Goal: Task Accomplishment & Management: Complete application form

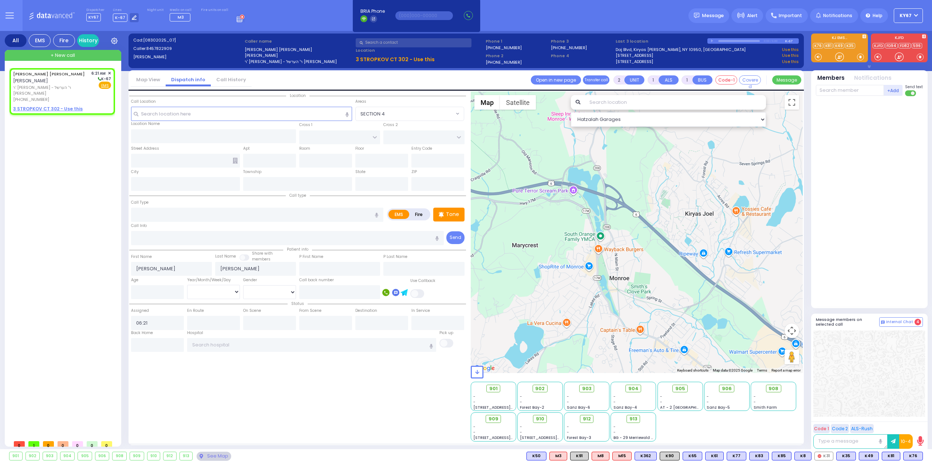
select select
click at [45, 106] on u "3 STROPKOV CT 302 - Use this" at bounding box center [48, 109] width 70 height 6
select select
radio input "true"
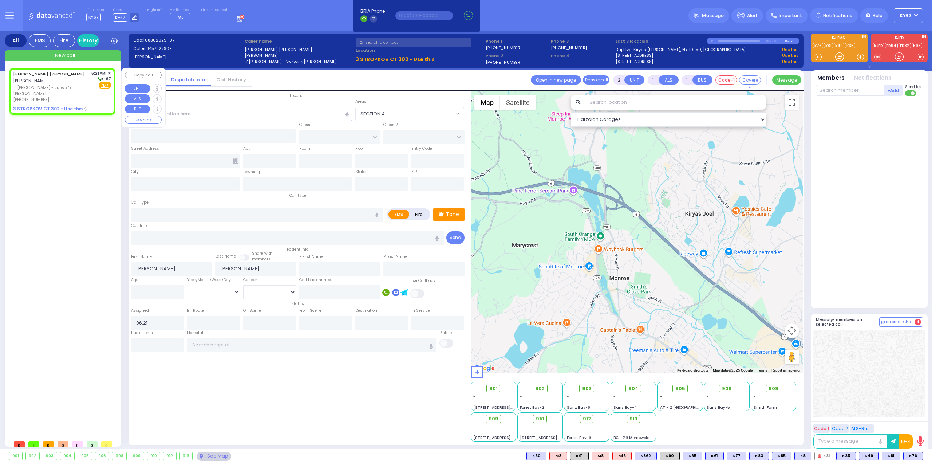
select select
select select "Hatzalah Garages"
select select
radio input "true"
select select
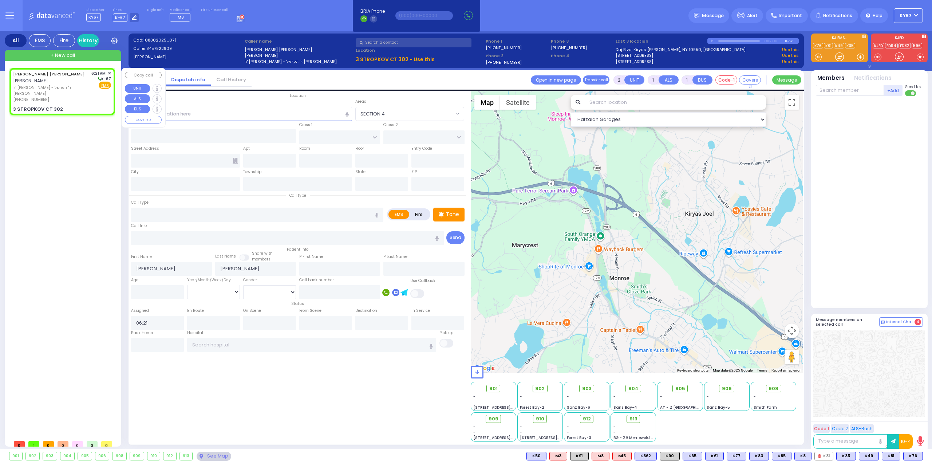
type input "RIMENEV COURT"
type input "DAJ BLVD"
type input "3 STROPKOV CT"
type input "302"
type input "Monroe"
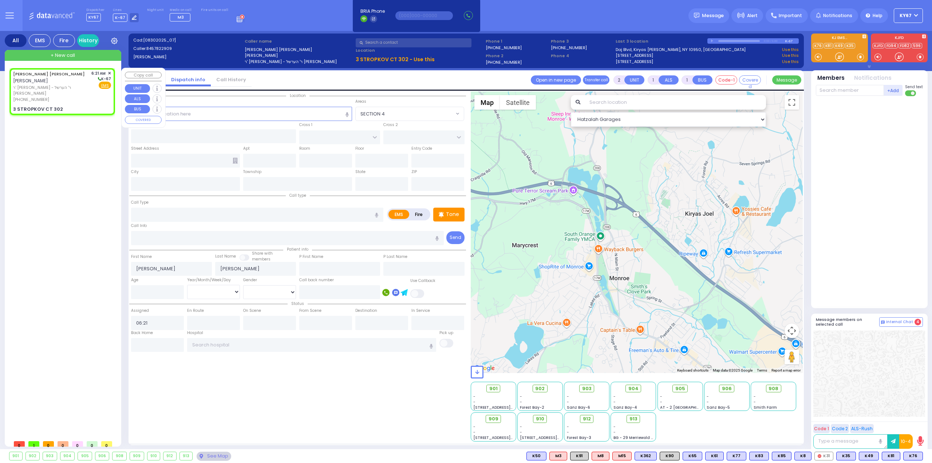
type input "[US_STATE]"
type input "10950"
select select "Hatzalah Garages"
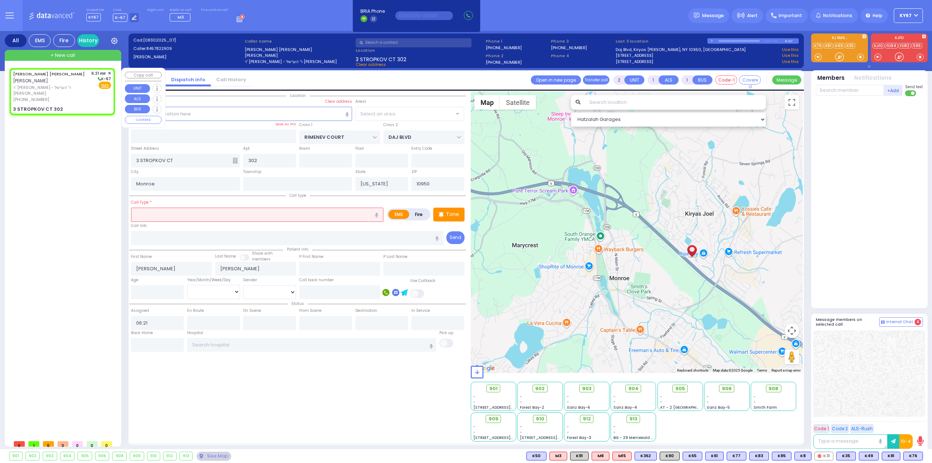
select select "SECTION 1"
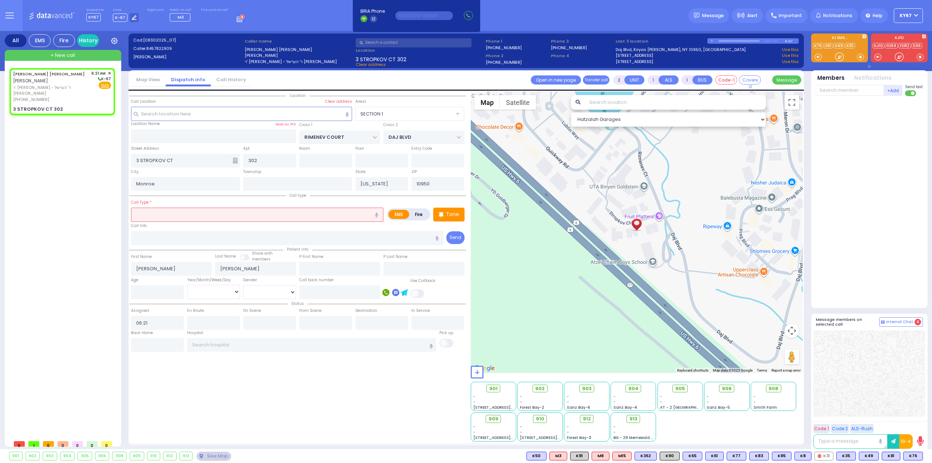
click at [165, 215] on input "text" at bounding box center [257, 214] width 252 height 14
type input "Pt not feeling well"
type input "1"
type input "0"
select select
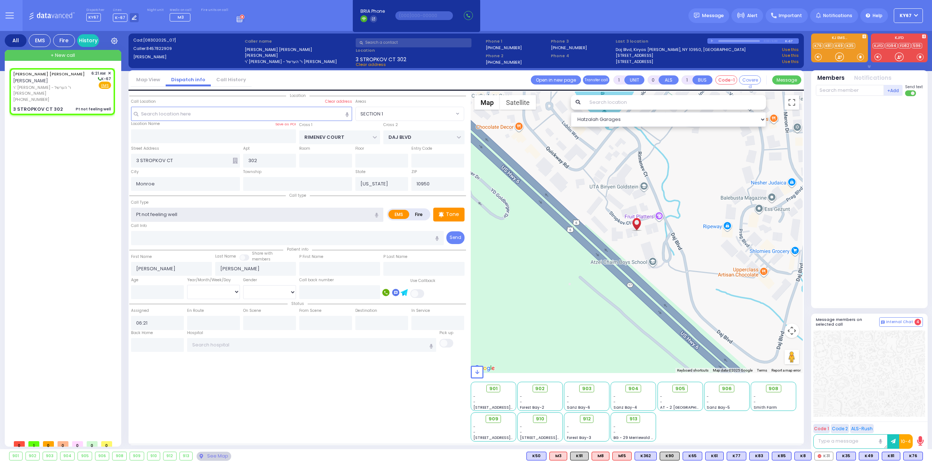
radio input "true"
select select
select select "Hatzalah Garages"
click at [147, 296] on input "number" at bounding box center [157, 292] width 53 height 14
type input "4"
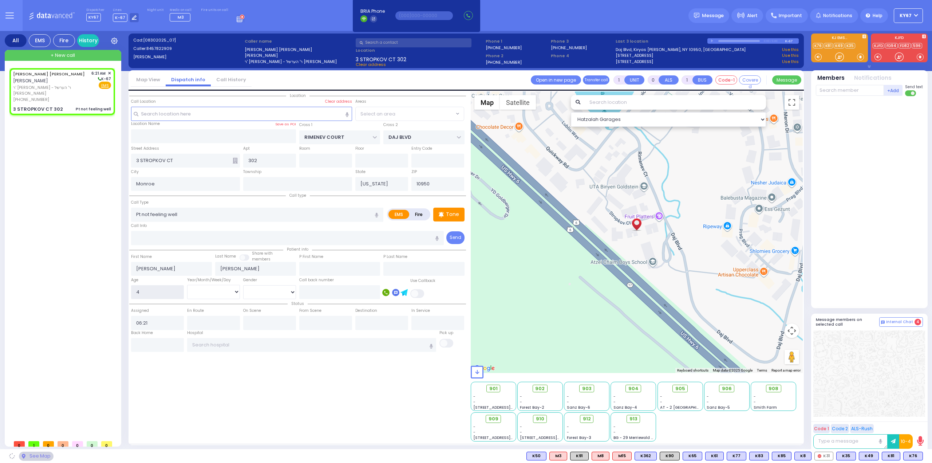
select select "SECTION 1"
select select
radio input "true"
select select
select select "Hatzalah Garages"
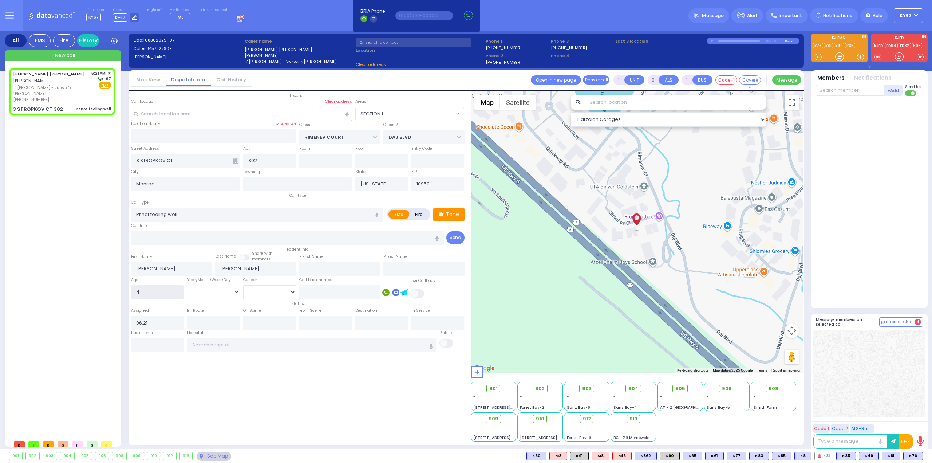
select select "SECTION 1"
select select
radio input "true"
select select
select select "Hatzalah Garages"
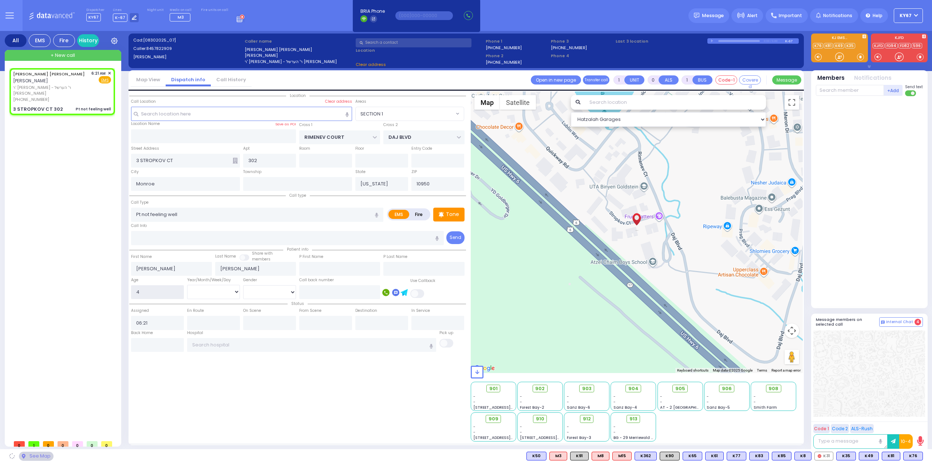
select select "SECTION 1"
type input "47"
click at [200, 290] on select "Year Month Week Day" at bounding box center [213, 292] width 53 height 14
select select
radio input "true"
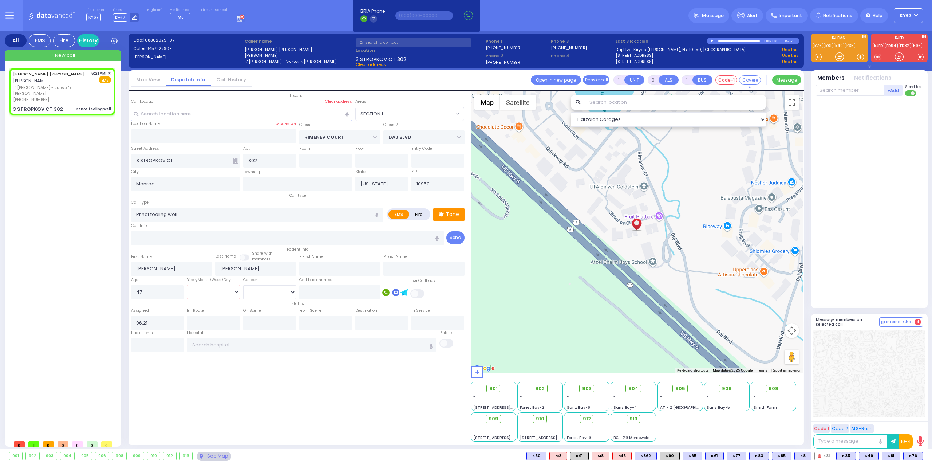
select select
select select "Hatzalah Garages"
select select "Year"
click at [187, 285] on select "Year Month Week Day" at bounding box center [213, 292] width 53 height 14
select select "SECTION 1"
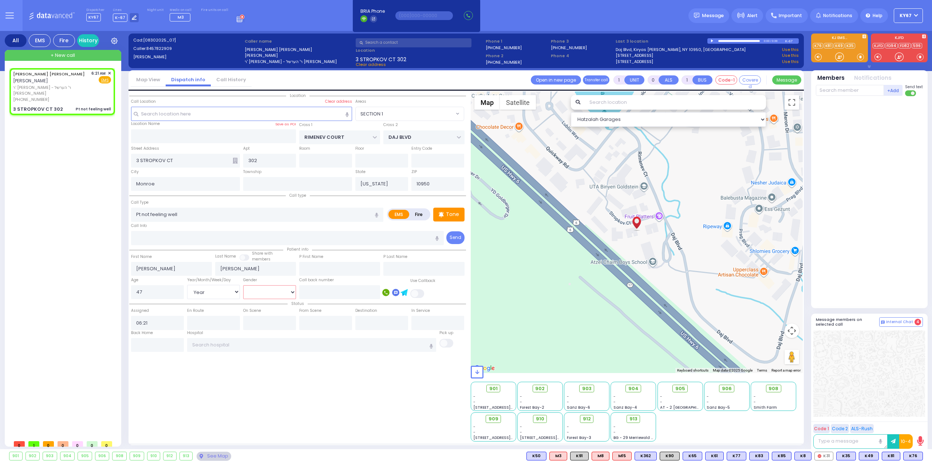
click at [261, 288] on select "[DEMOGRAPHIC_DATA] [DEMOGRAPHIC_DATA]" at bounding box center [269, 292] width 53 height 14
select select
radio input "true"
select select "Year"
select select "Hatzalah Garages"
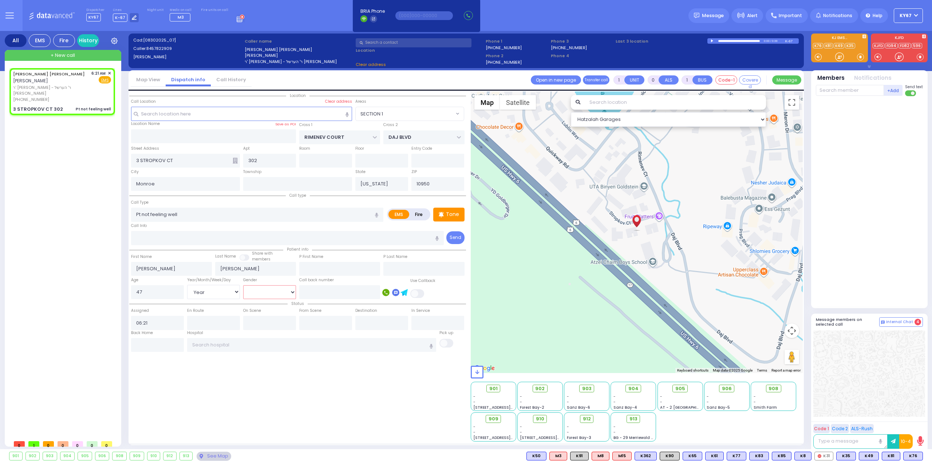
select select "SECTION 1"
select select "[DEMOGRAPHIC_DATA]"
click at [243, 285] on select "[DEMOGRAPHIC_DATA] [DEMOGRAPHIC_DATA]" at bounding box center [269, 292] width 53 height 14
select select
radio input "true"
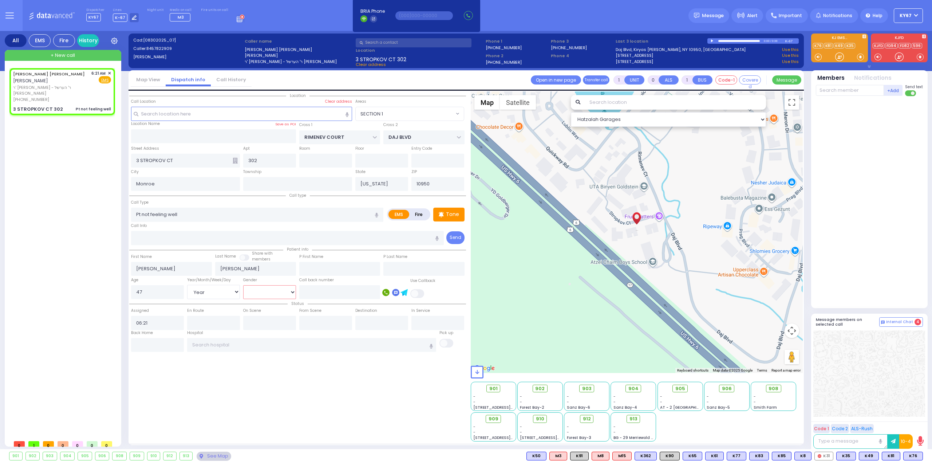
select select "Year"
select select "[DEMOGRAPHIC_DATA]"
select select "Hatzalah Garages"
select select "SECTION 1"
click at [916, 452] on span "K9" at bounding box center [914, 456] width 16 height 8
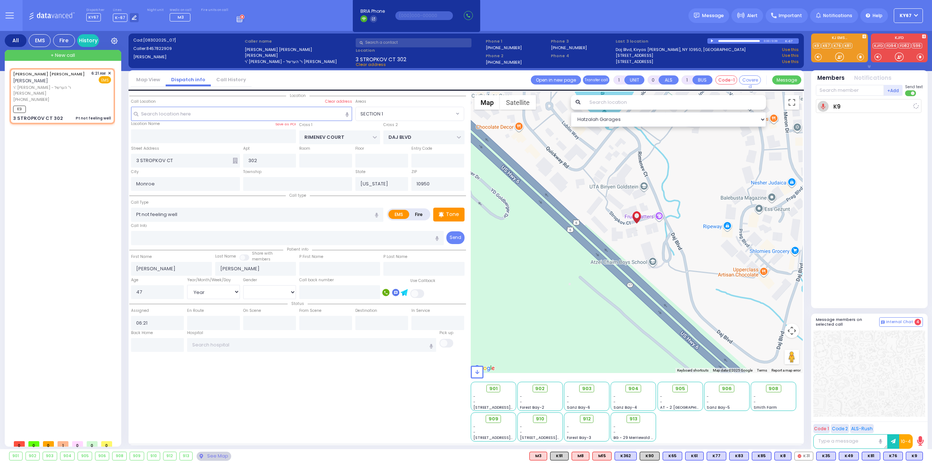
select select
radio input "true"
select select "Year"
select select "[DEMOGRAPHIC_DATA]"
type input "06:23"
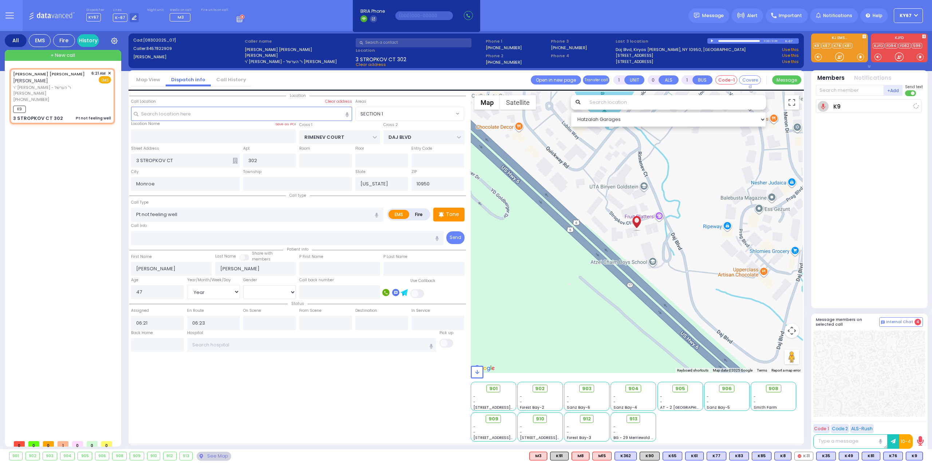
select select "Hatzalah Garages"
select select "SECTION 1"
click at [916, 458] on span "K43" at bounding box center [912, 456] width 19 height 8
select select
radio input "true"
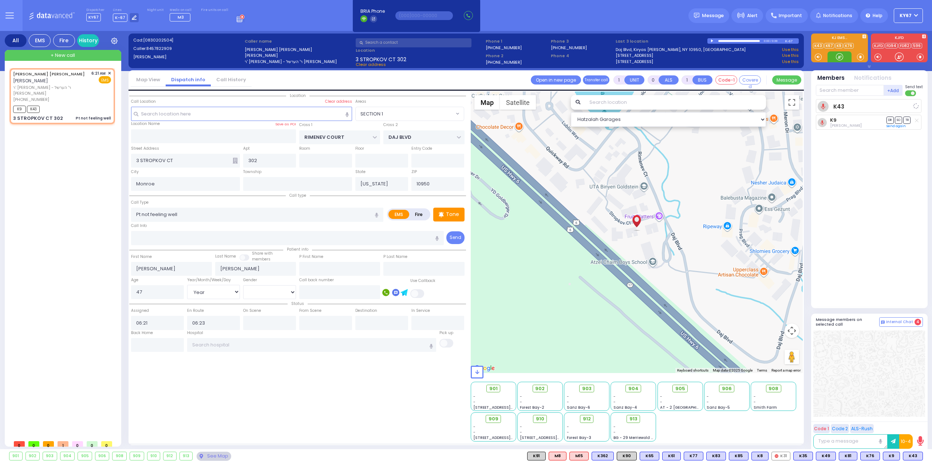
select select "Year"
select select "[DEMOGRAPHIC_DATA]"
select select "Hatzalah Garages"
select select "SECTION 1"
click at [914, 455] on span "K91" at bounding box center [914, 456] width 18 height 8
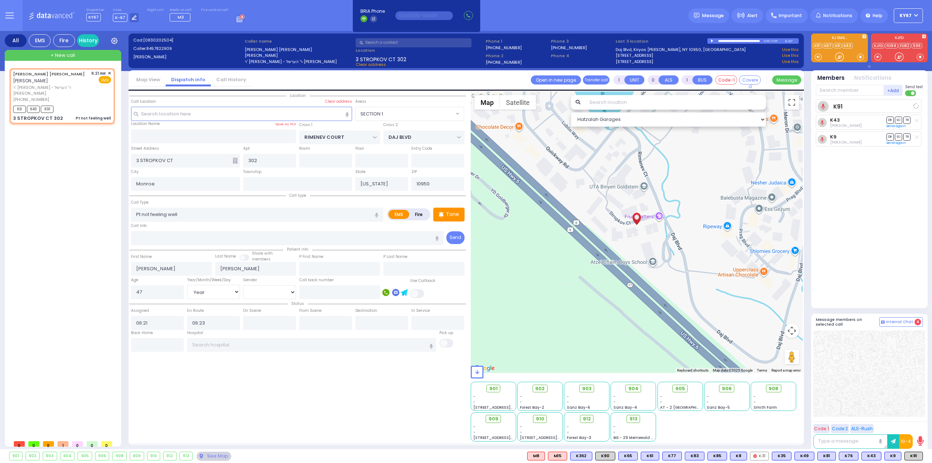
select select
radio input "true"
select select "Year"
select select "[DEMOGRAPHIC_DATA]"
select select "Hatzalah Garages"
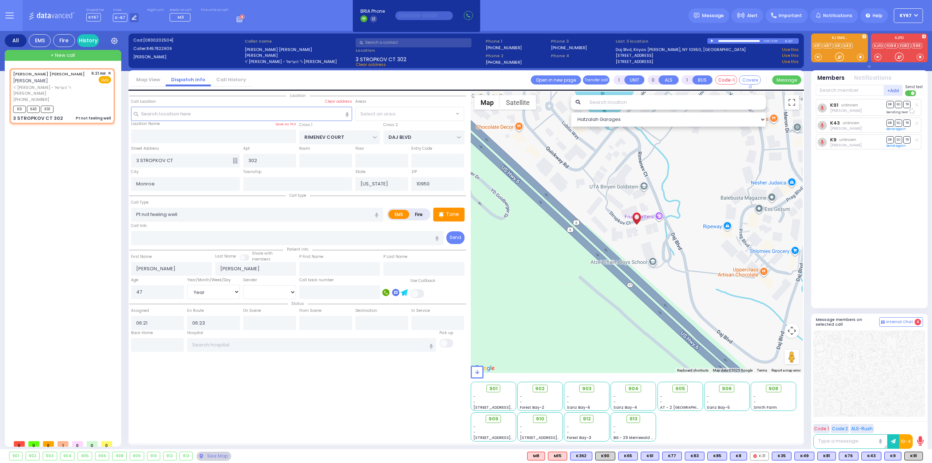
select select "SECTION 1"
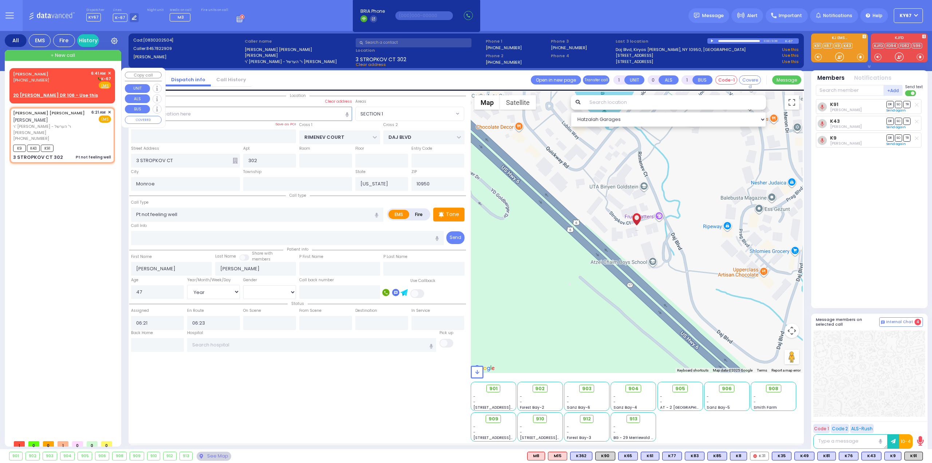
click at [73, 76] on div "[PERSON_NAME] [PHONE_NUMBER] 6:41 AM ✕ K-67" at bounding box center [62, 79] width 98 height 19
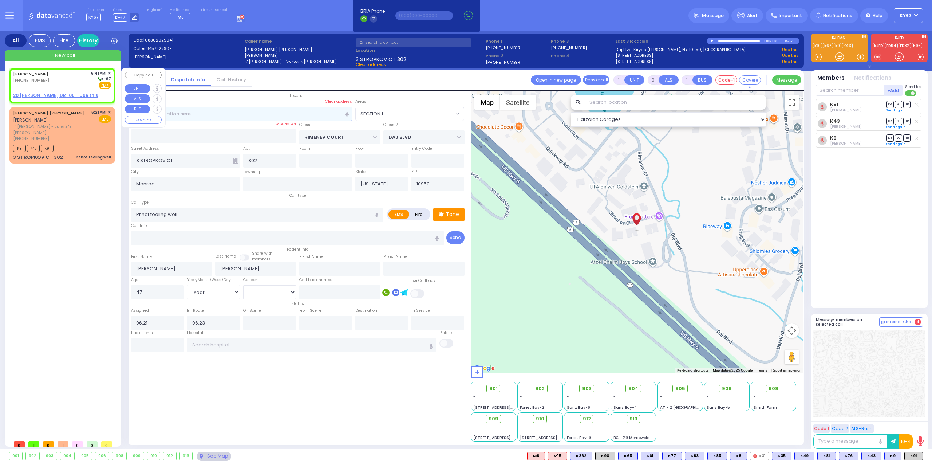
type input "2"
type input "1"
select select
radio input "true"
type input "SHMAYA"
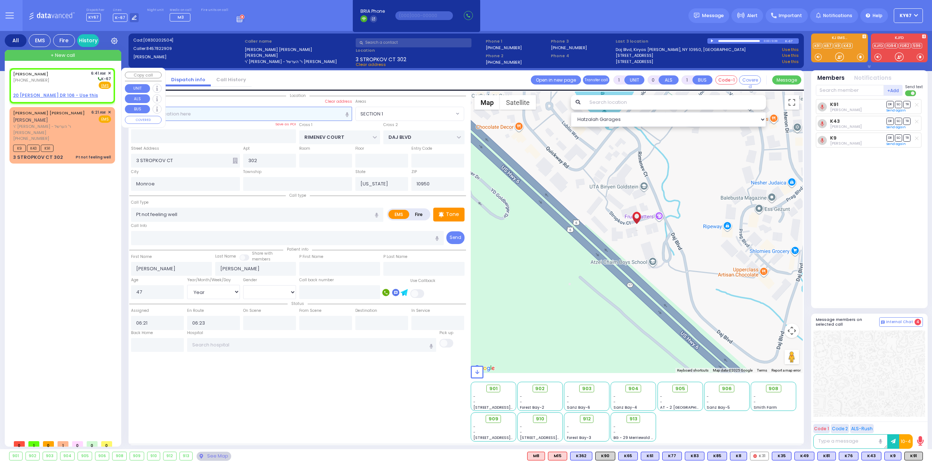
type input "[PERSON_NAME]"
select select
type input "06:41"
select select "Hatzalah Garages"
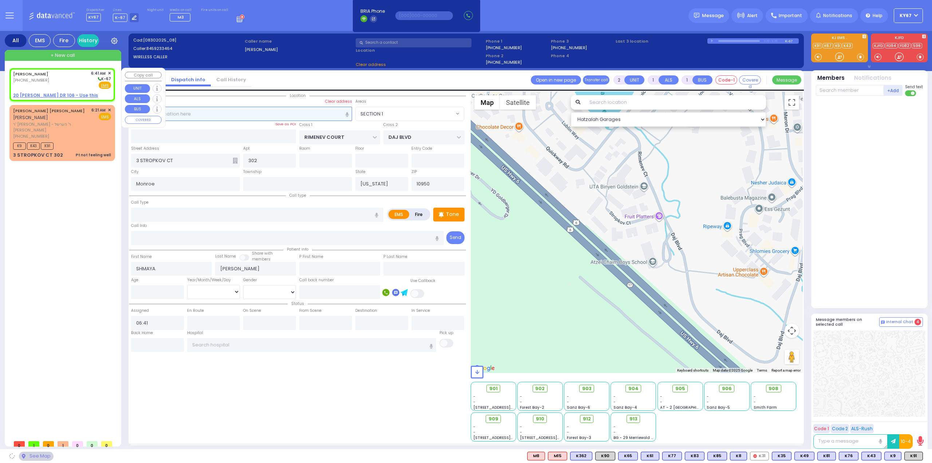
select select
radio input "true"
select select
select select "Hatzalah Garages"
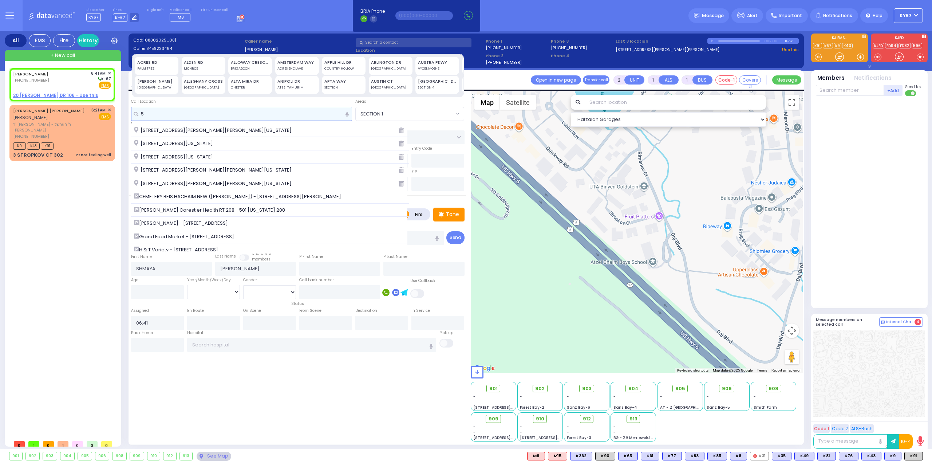
type input "5 m"
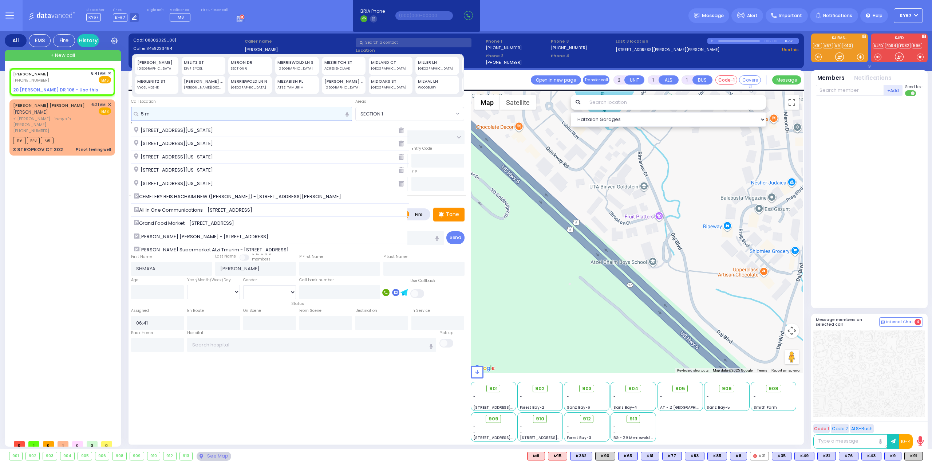
select select
radio input "true"
select select
select select "Hatzalah Garages"
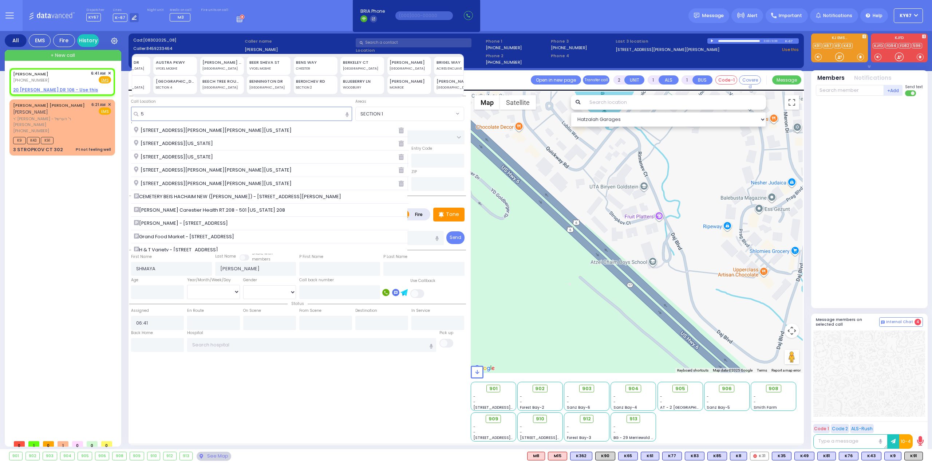
click at [347, 113] on icon "button" at bounding box center [346, 115] width 3 height 6
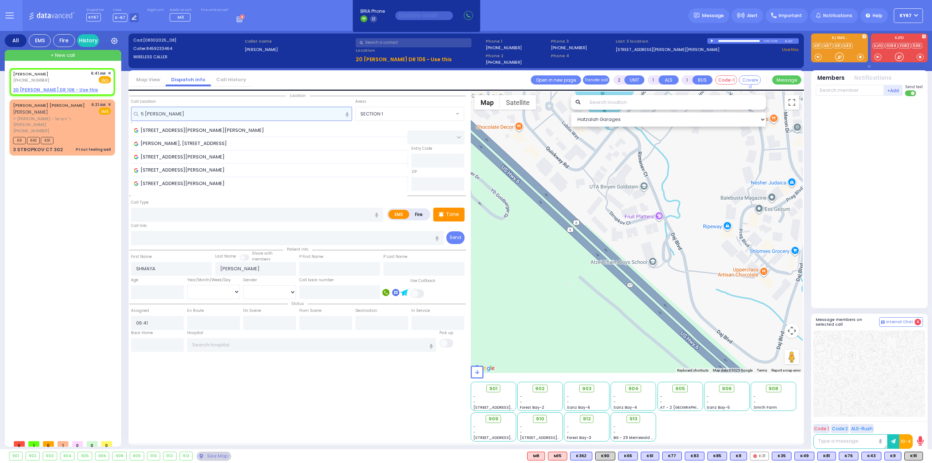
click at [191, 110] on input "5 [PERSON_NAME]" at bounding box center [241, 114] width 221 height 14
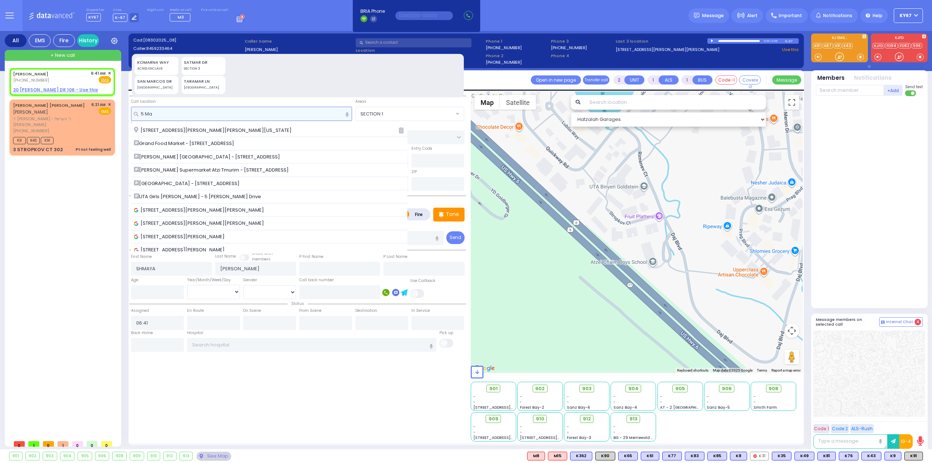
scroll to position [0, 0]
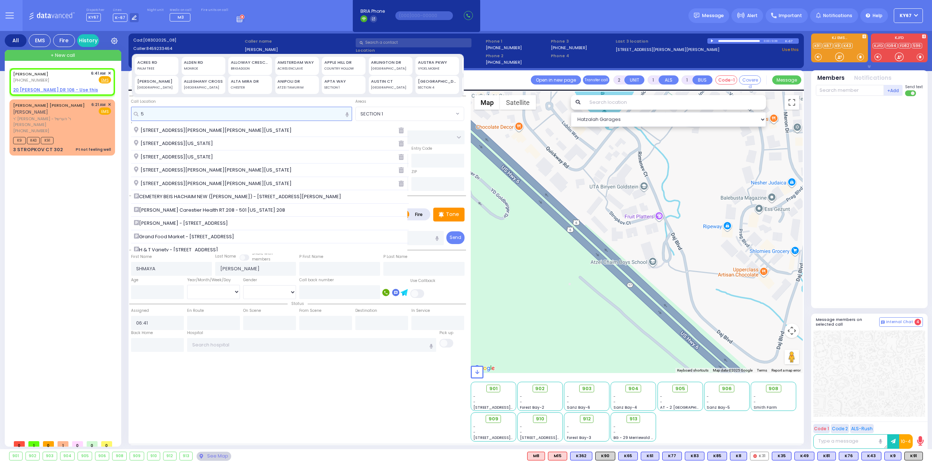
paste input "[PERSON_NAME] Ln"
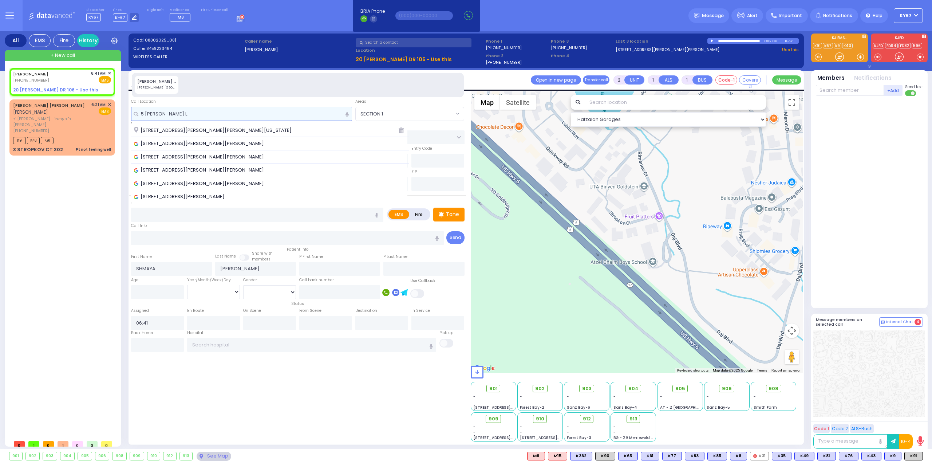
type input "5 [PERSON_NAME] L"
click at [153, 86] on div "[PERSON_NAME][GEOGRAPHIC_DATA]" at bounding box center [156, 87] width 39 height 5
type input "5 [PERSON_NAME] LN"
type input "MONROE"
type input "10950"
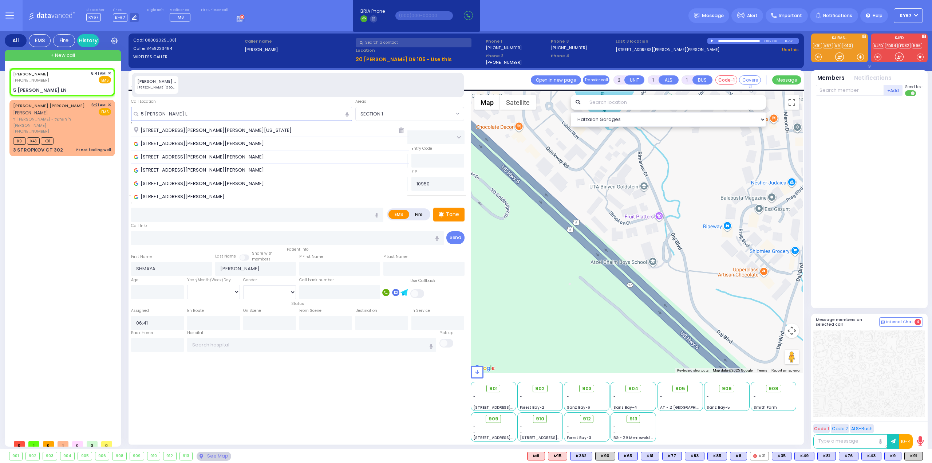
select select
radio input "true"
select select
select select "Hatzalah Garages"
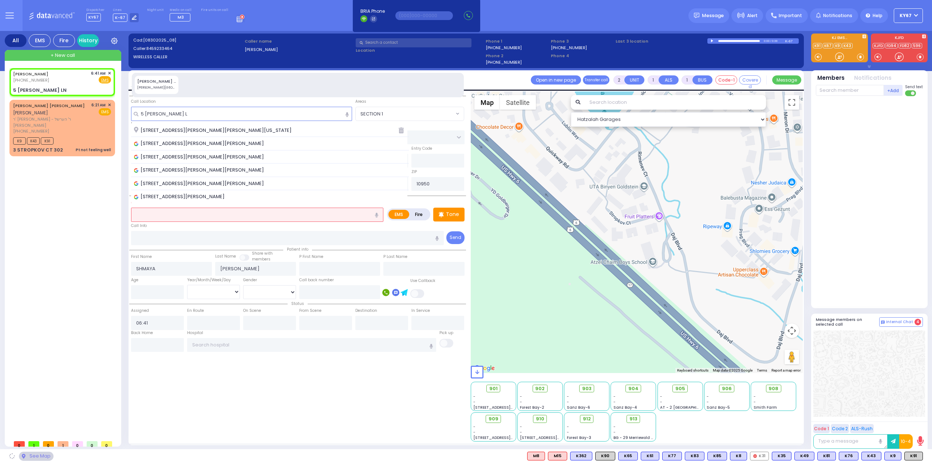
type input "[US_STATE]"
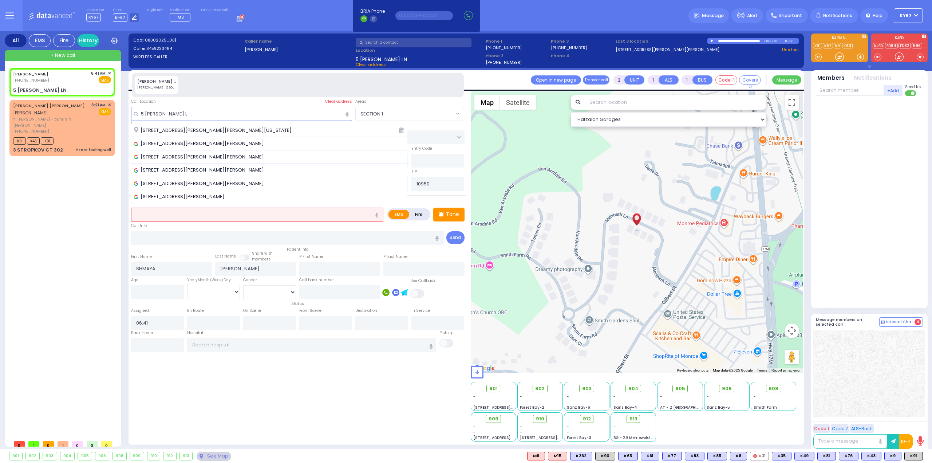
click at [159, 83] on div "[PERSON_NAME] LN" at bounding box center [156, 81] width 39 height 6
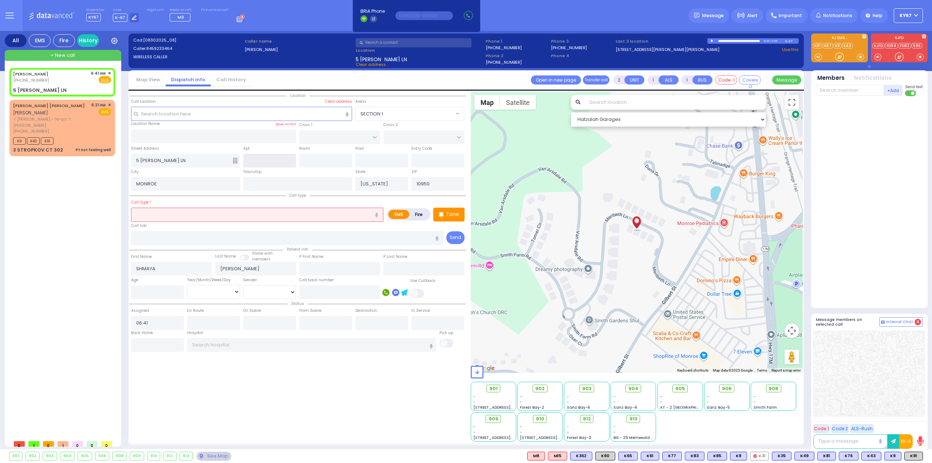
select select
radio input "true"
select select
select select "Hatzalah Garages"
click at [202, 209] on input "text" at bounding box center [257, 214] width 252 height 14
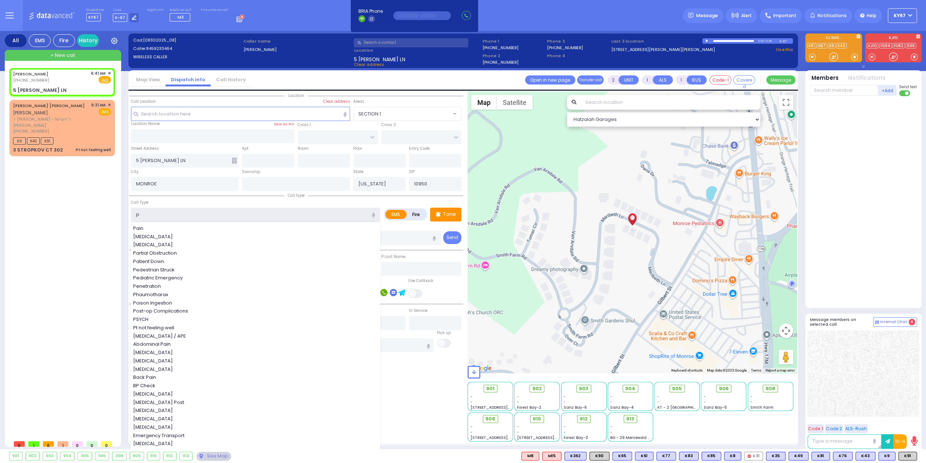
type input "pt"
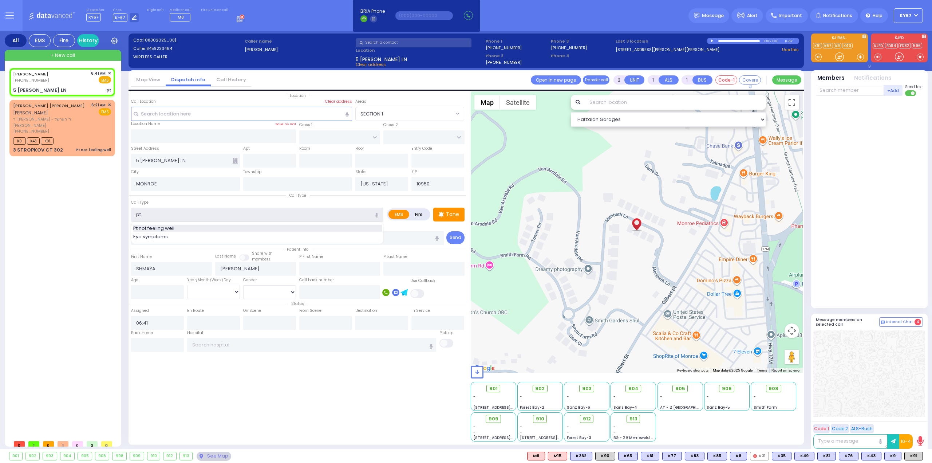
select select
radio input "true"
select select
select select "Hatzalah Garages"
click at [165, 226] on span "Pt not feeling well" at bounding box center [155, 228] width 44 height 7
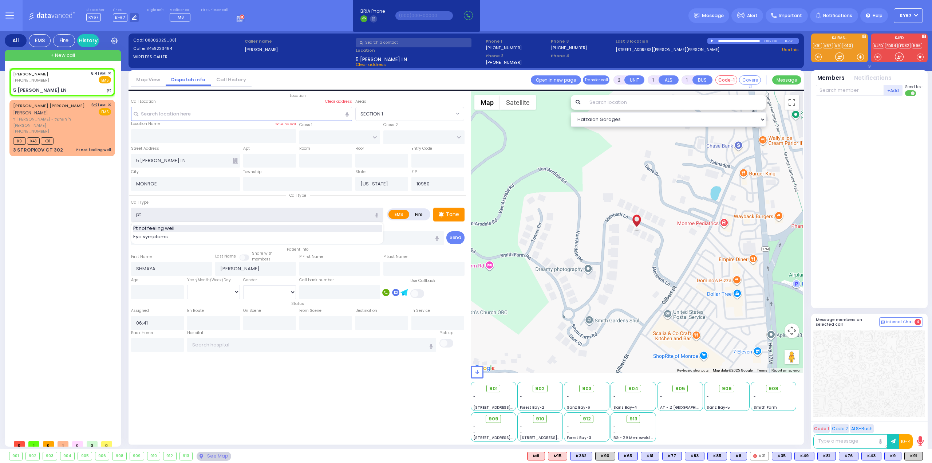
type input "Pt not feeling well"
type input "1"
type input "0"
click at [31, 202] on div "[PERSON_NAME] [PHONE_NUMBER] 6:41 AM ✕ EMS pt K9" at bounding box center [63, 252] width 108 height 368
select select
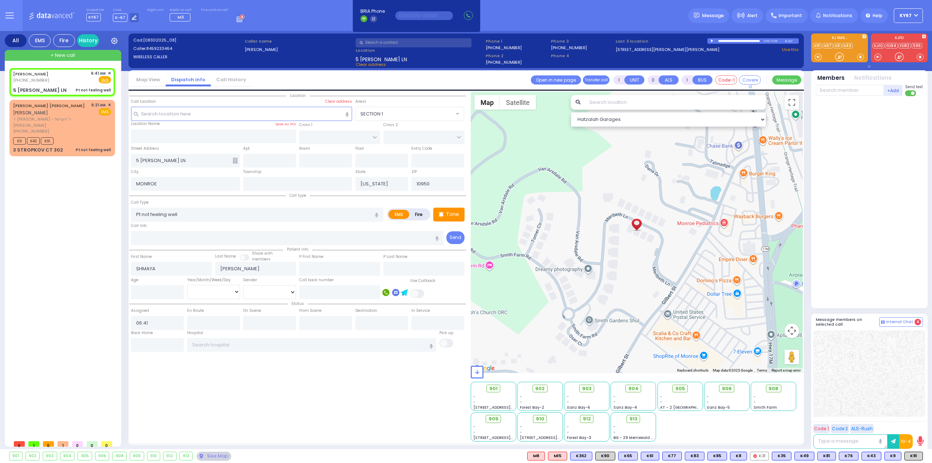
radio input "true"
select select
select select "Hatzalah Garages"
drag, startPoint x: 910, startPoint y: 458, endPoint x: 904, endPoint y: 454, distance: 7.3
click at [910, 458] on span "K86" at bounding box center [912, 456] width 19 height 8
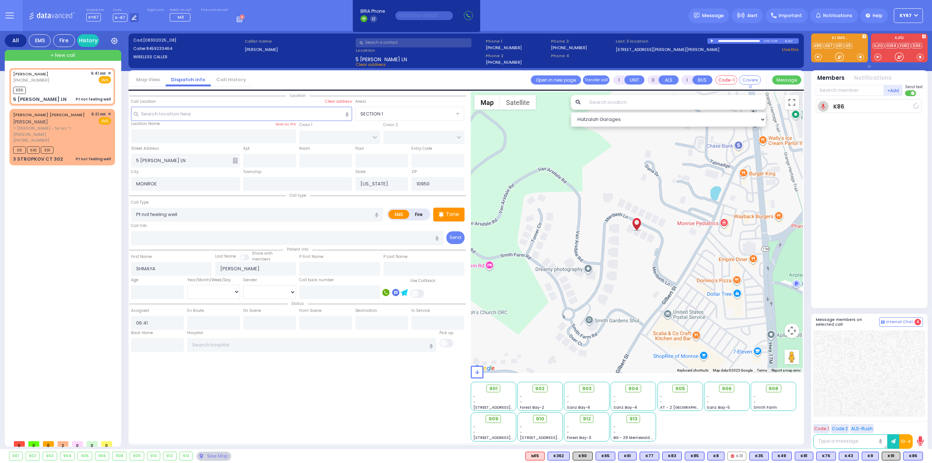
select select
radio input "true"
select select
type input "06:44"
select select "Hatzalah Garages"
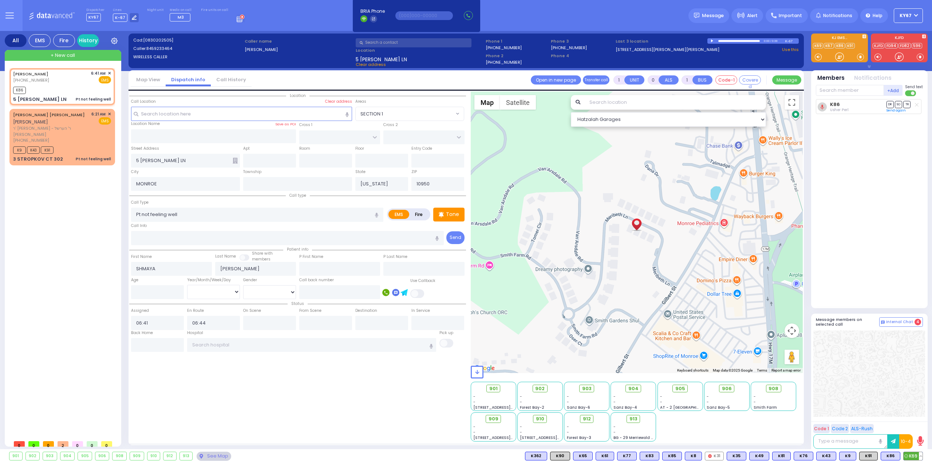
click at [912, 457] on span "K69" at bounding box center [912, 456] width 19 height 8
select select
radio input "true"
select select
select select "Hatzalah Garages"
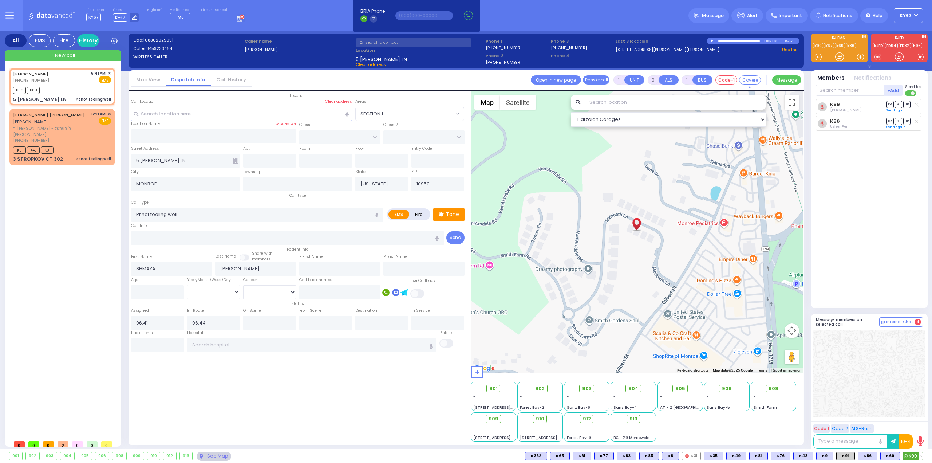
click at [916, 456] on span "K90" at bounding box center [912, 456] width 19 height 8
select select
radio input "true"
select select
select select "Hatzalah Garages"
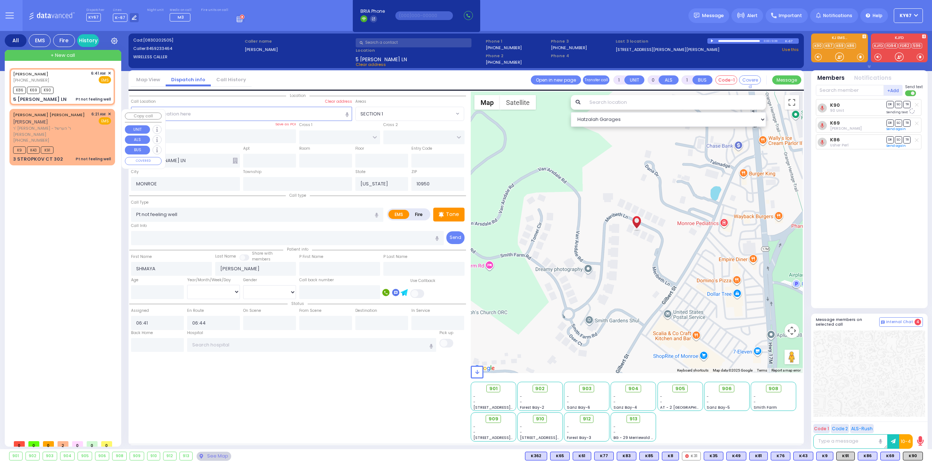
click at [71, 123] on div "[PERSON_NAME] [PERSON_NAME] [PERSON_NAME]" at bounding box center [51, 118] width 76 height 14
select select
radio input "true"
type input "[PERSON_NAME]"
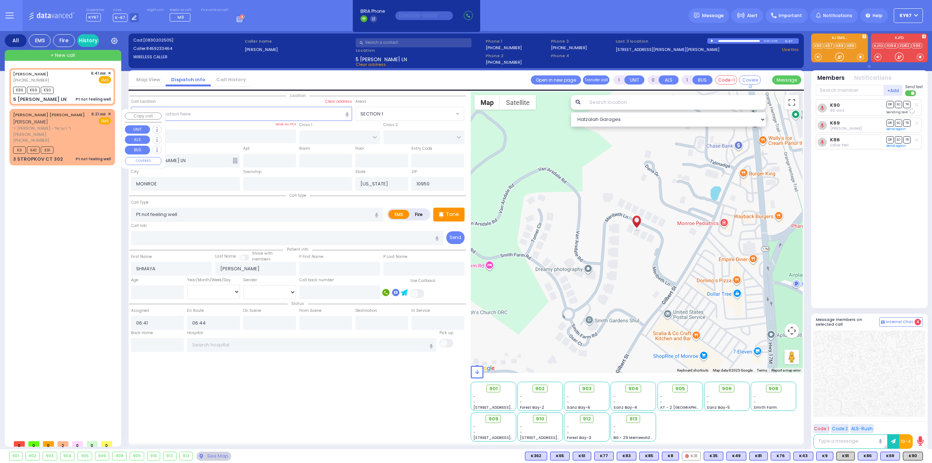
type input "47"
select select "Year"
select select "[DEMOGRAPHIC_DATA]"
type input "06:21"
type input "06:23"
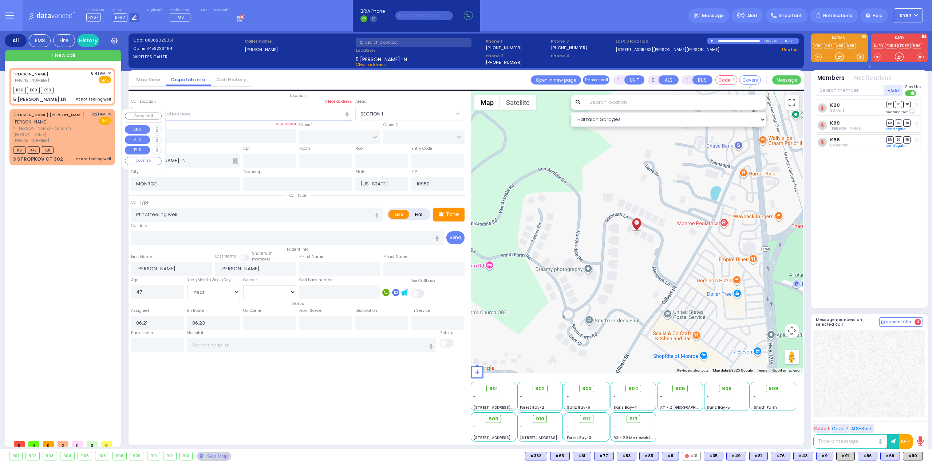
select select "Hatzalah Garages"
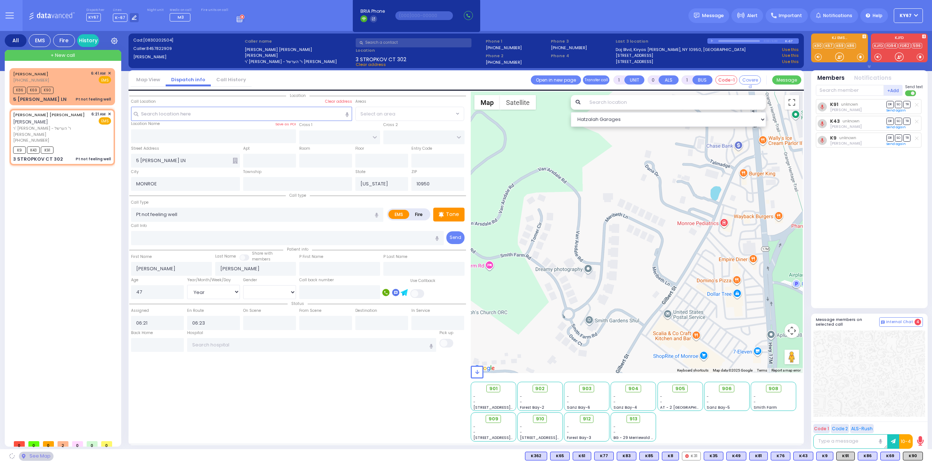
type input "RIMENEV COURT"
type input "DAJ BLVD"
type input "3 STROPKOV CT"
type input "302"
type input "Monroe"
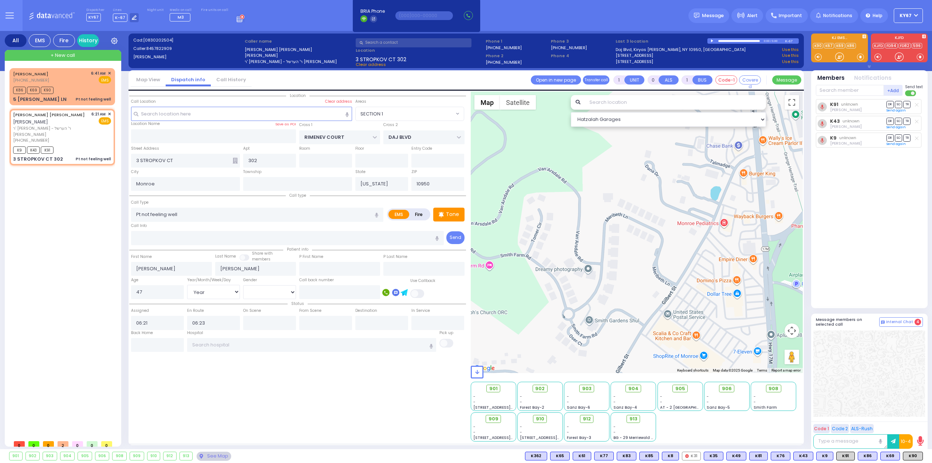
select select "SECTION 1"
click at [265, 316] on input "text" at bounding box center [269, 323] width 53 height 14
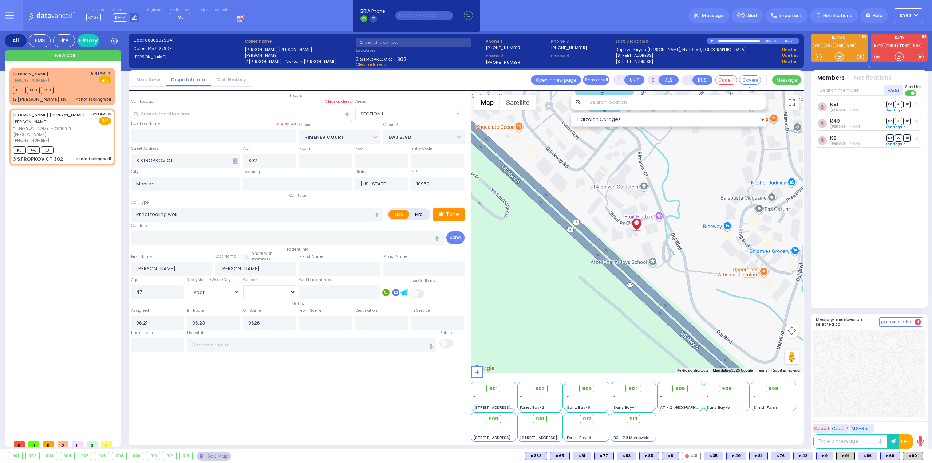
type input "06:26"
click at [275, 367] on div "Location 302" at bounding box center [297, 266] width 337 height 350
select select
radio input "true"
select select "Year"
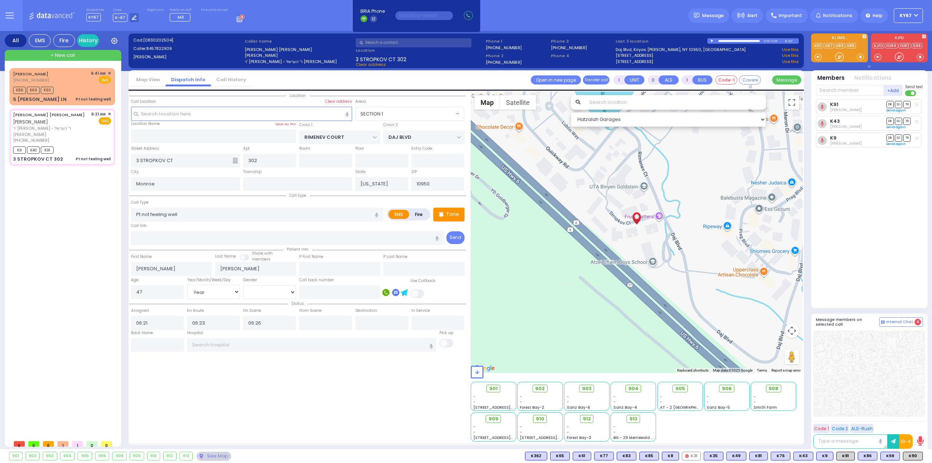
select select "[DEMOGRAPHIC_DATA]"
select select "Hatzalah Garages"
select select "SECTION 1"
type input "6"
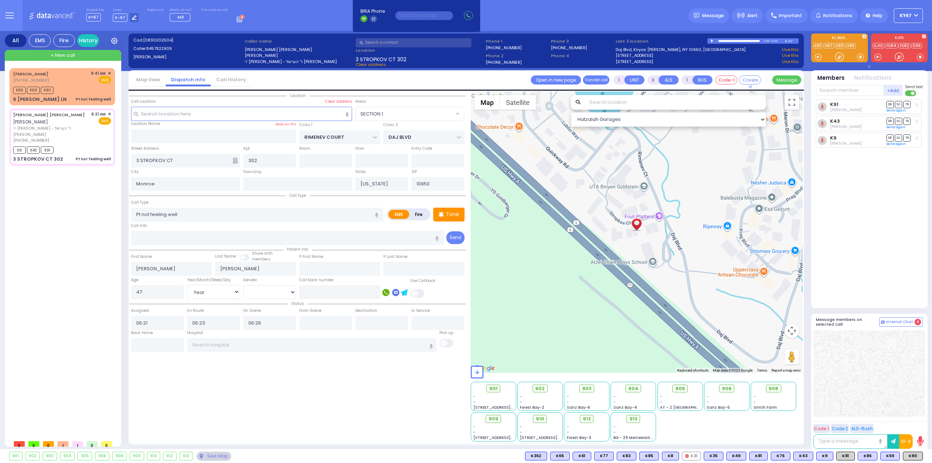
type input "6"
select select
radio input "true"
type input "Unknown"
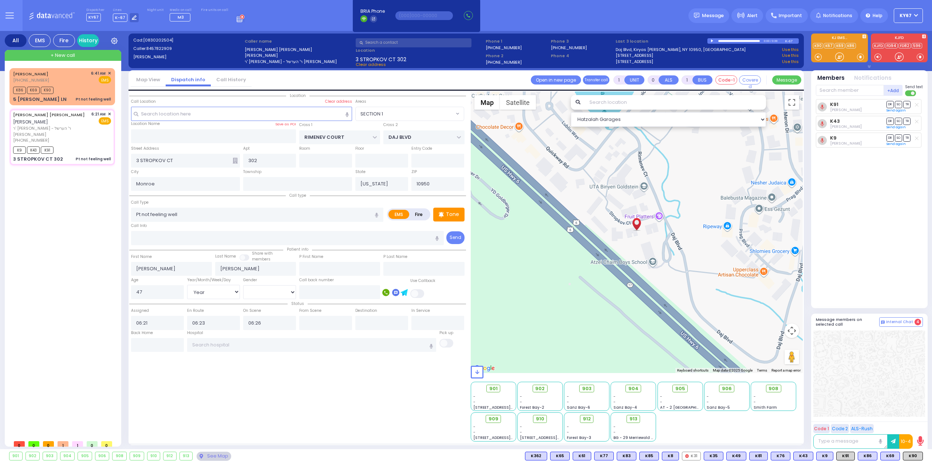
select select "Year"
select select "[DEMOGRAPHIC_DATA]"
select select "Hatzalah Garages"
select select "SECTION 1"
select select
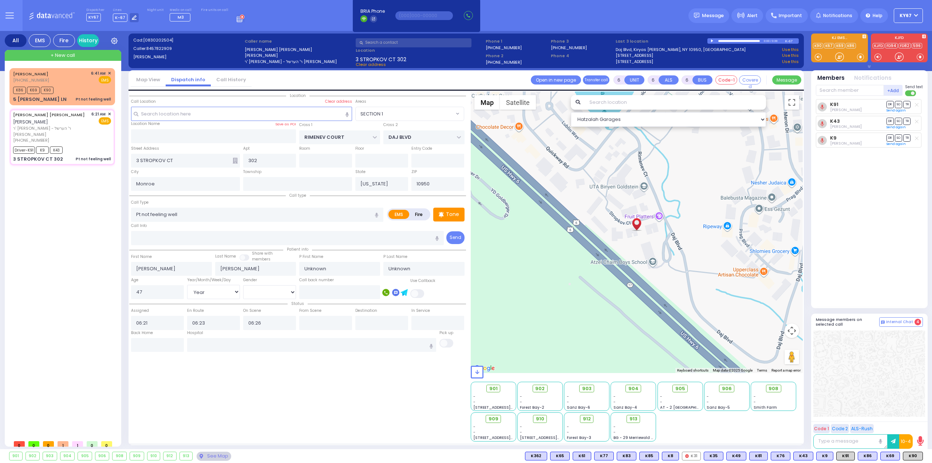
radio input "true"
select select "Year"
select select "[DEMOGRAPHIC_DATA]"
type input "06:48"
select select "Hatzalah Garages"
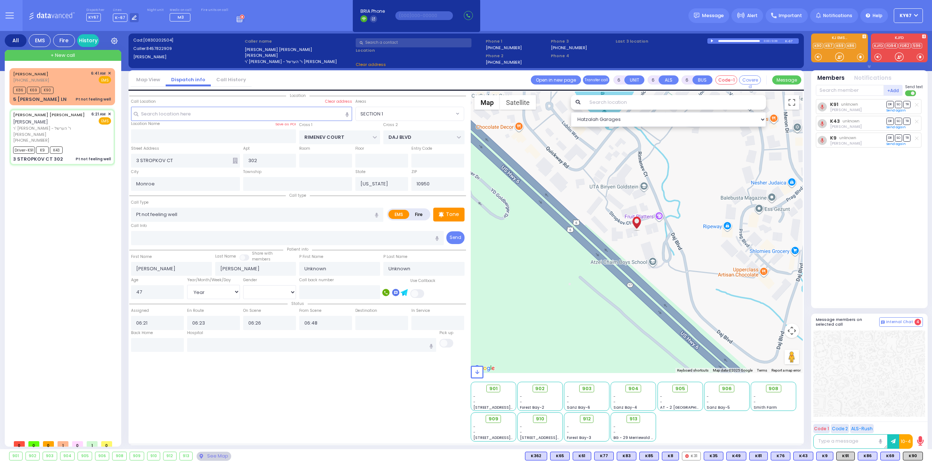
select select
radio input "true"
select select "Year"
select select "[DEMOGRAPHIC_DATA]"
select select "Hatzalah Garages"
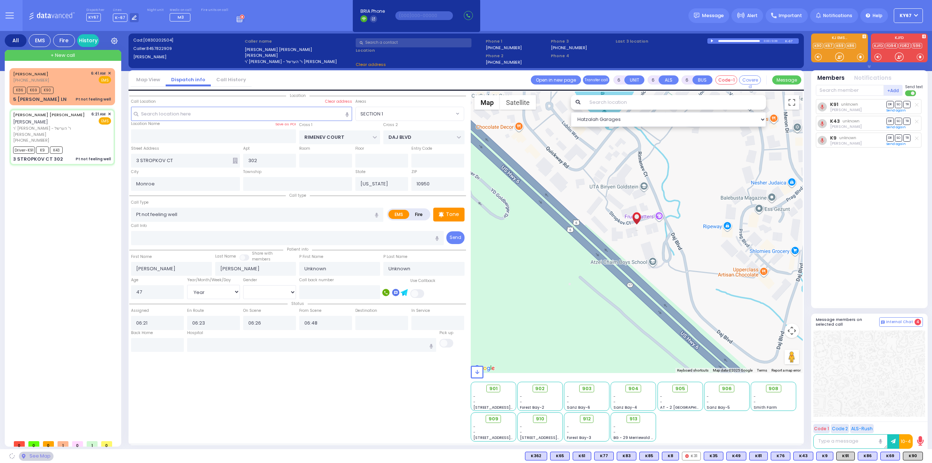
select select "SECTION 1"
select select
radio input "true"
type input "Frimet"
type input "[PERSON_NAME]"
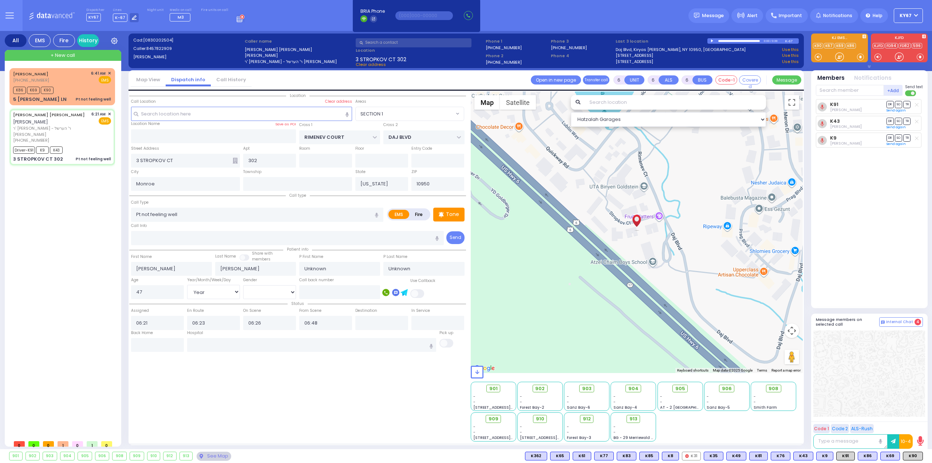
type input "46"
select select "Year"
select select "[DEMOGRAPHIC_DATA]"
select select "Hatzalah Garages"
select select "SECTION 1"
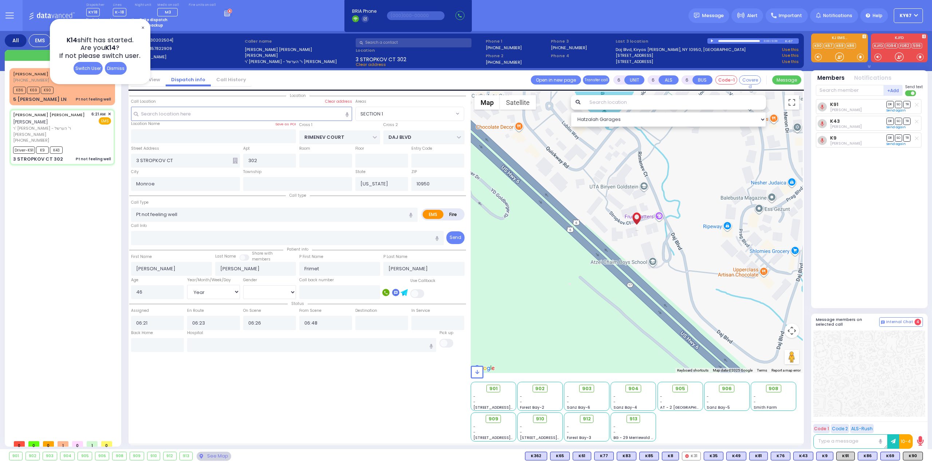
select select
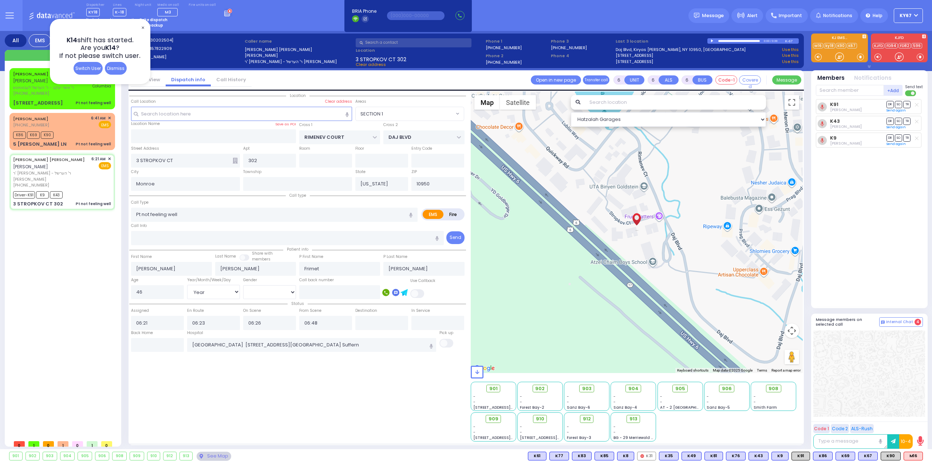
click at [914, 284] on div "K91 [PERSON_NAME] DR SO TR DR" at bounding box center [870, 200] width 108 height 203
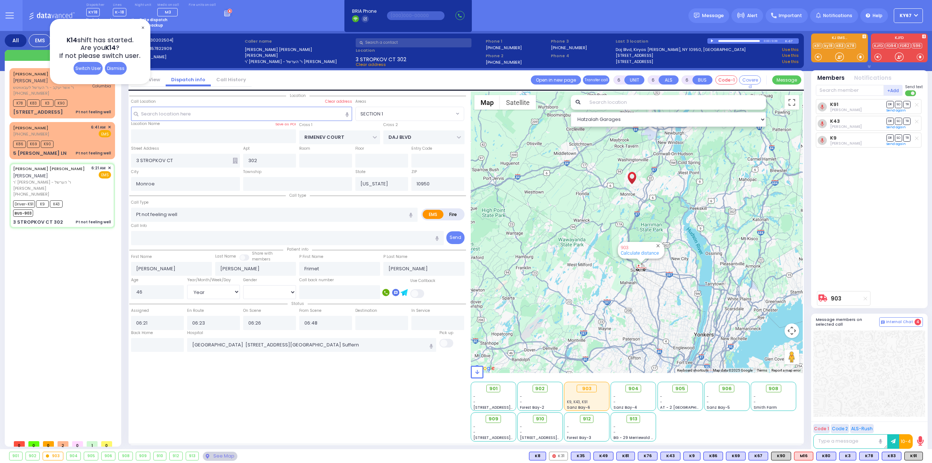
select select "SECTION 1"
select select "Year"
select select "[DEMOGRAPHIC_DATA]"
select select
radio input "true"
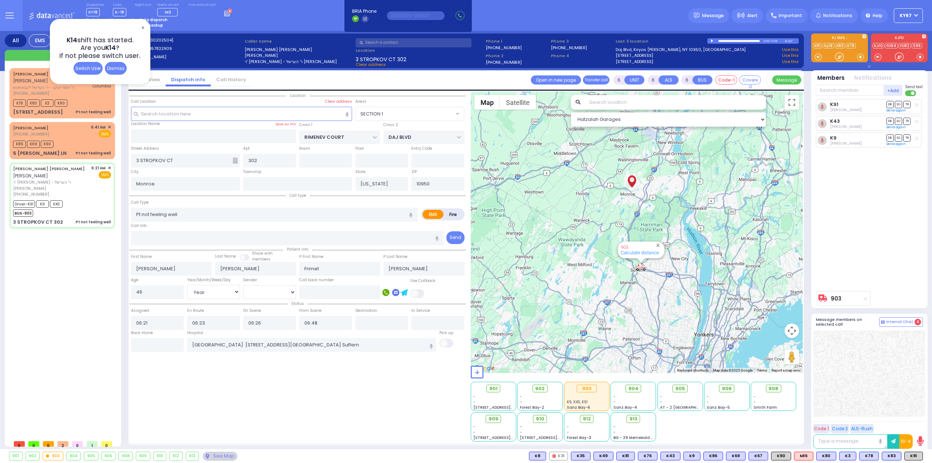
select select "Year"
select select "[DEMOGRAPHIC_DATA]"
type input "07:14"
select select "Hatzalah Garages"
select select "SECTION 1"
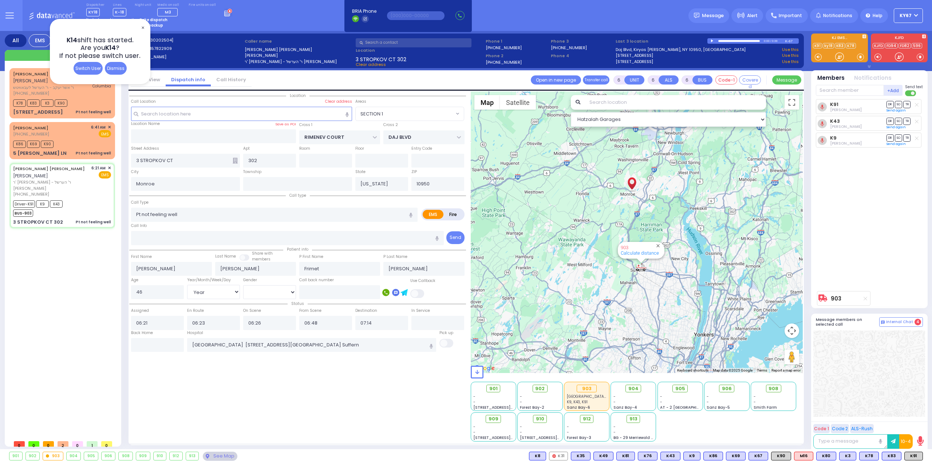
select select
radio input "true"
select select "Year"
select select "[DEMOGRAPHIC_DATA]"
select select "Hatzalah Garages"
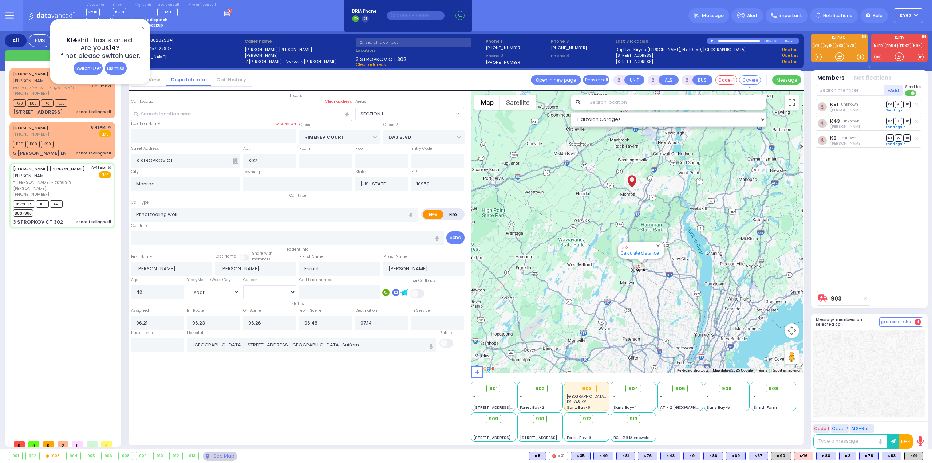
select select "SECTION 1"
select select
radio input "true"
select select "Year"
select select "[DEMOGRAPHIC_DATA]"
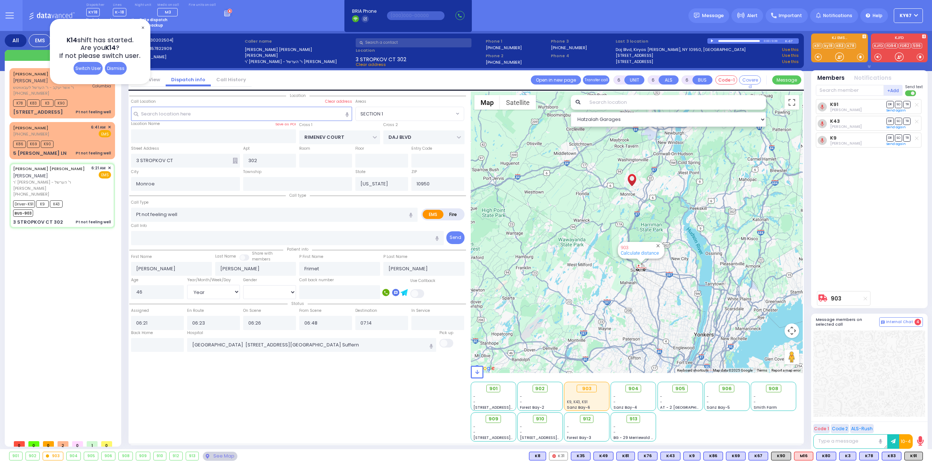
select select "Hatzalah Garages"
select select "SECTION 1"
select select
radio input "true"
select select "Year"
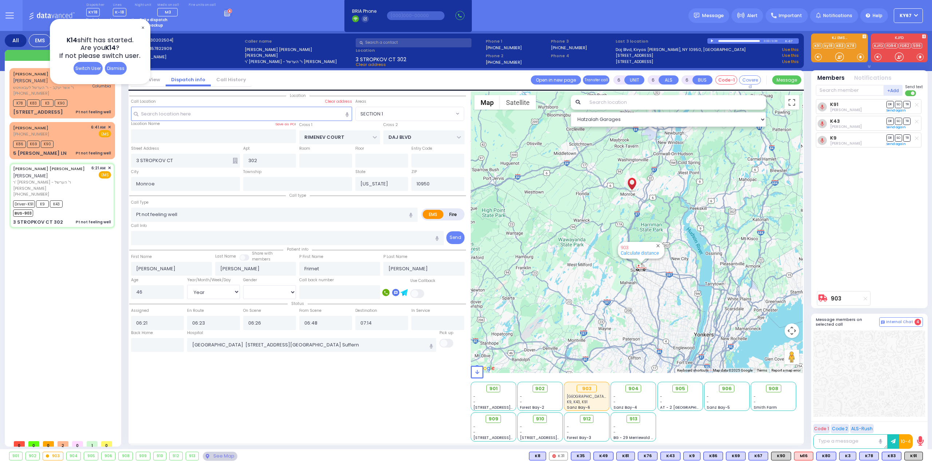
select select "[DEMOGRAPHIC_DATA]"
select select "Hatzalah Garages"
select select "SECTION 1"
select select
radio input "true"
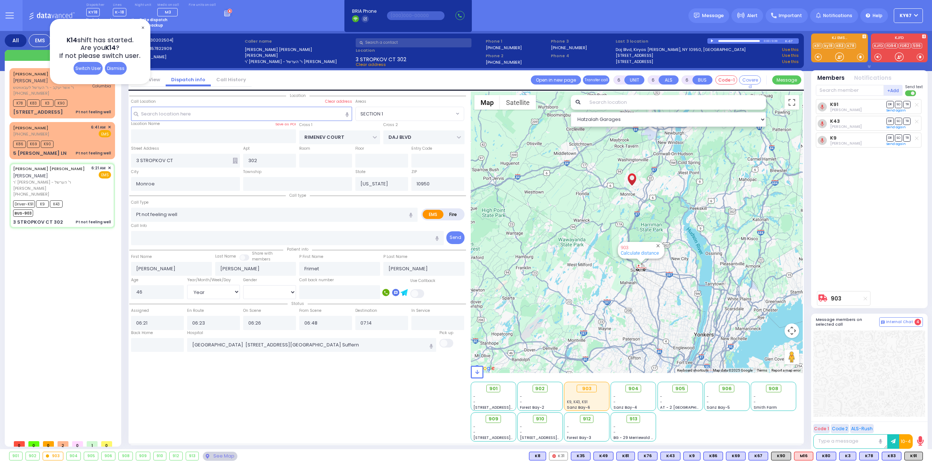
select select "Year"
select select "[DEMOGRAPHIC_DATA]"
select select "Hatzalah Garages"
select select "SECTION 1"
select select
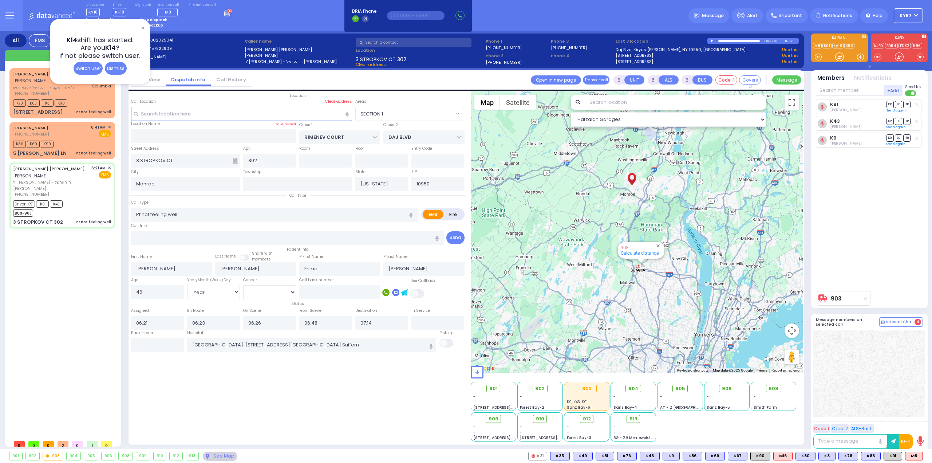
radio input "true"
select select "Year"
select select "[DEMOGRAPHIC_DATA]"
select select "Hatzalah Garages"
select select "SECTION 1"
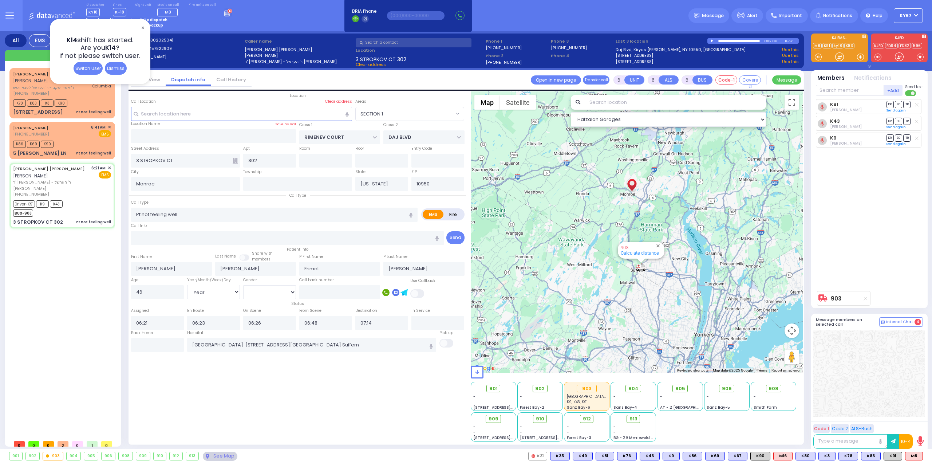
select select
radio input "true"
select select "Year"
select select "[DEMOGRAPHIC_DATA]"
select select "Hatzalah Garages"
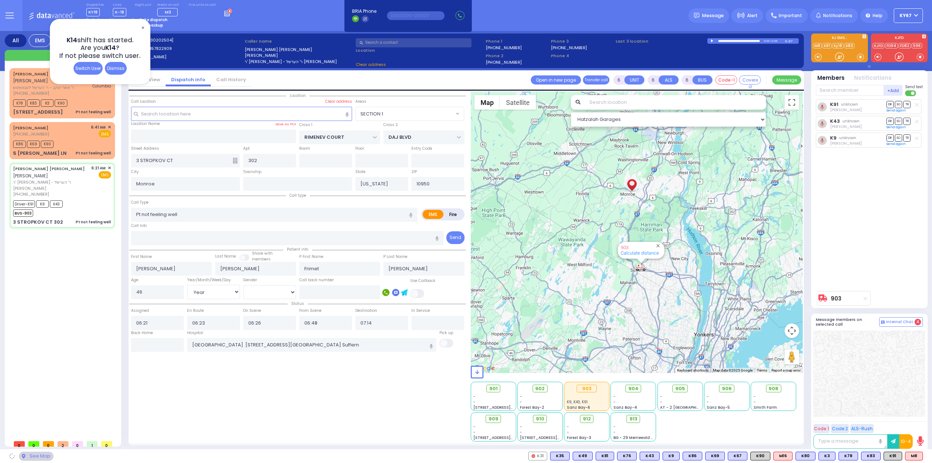
select select "SECTION 1"
select select
radio input "true"
select select "Year"
select select "[DEMOGRAPHIC_DATA]"
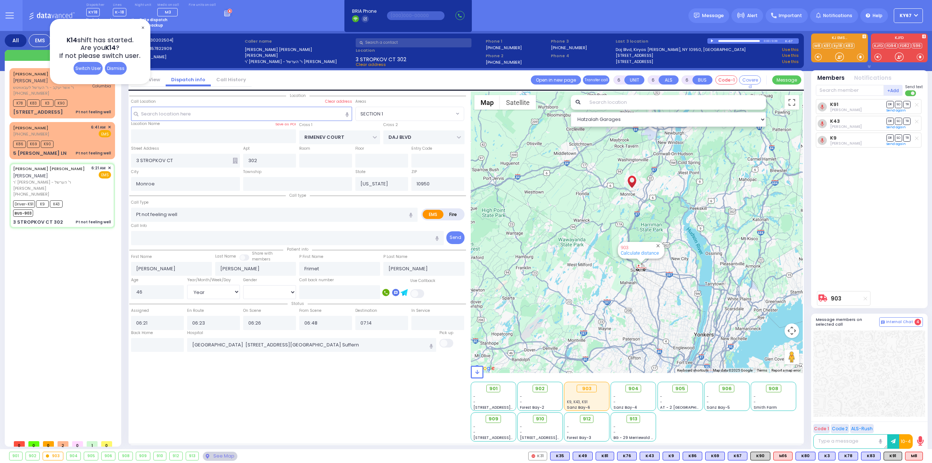
select select "Hatzalah Garages"
select select "SECTION 1"
select select
radio input "true"
select select "Year"
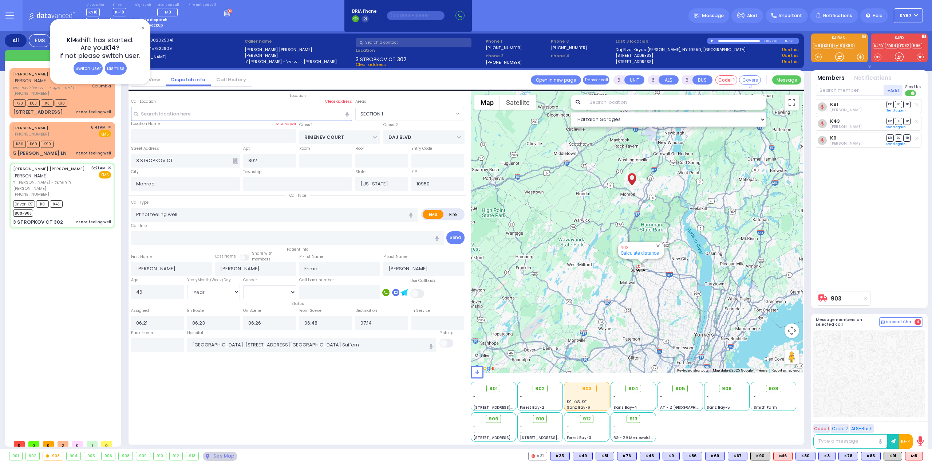
select select "[DEMOGRAPHIC_DATA]"
select select "Hatzalah Garages"
select select "SECTION 1"
select select
radio input "true"
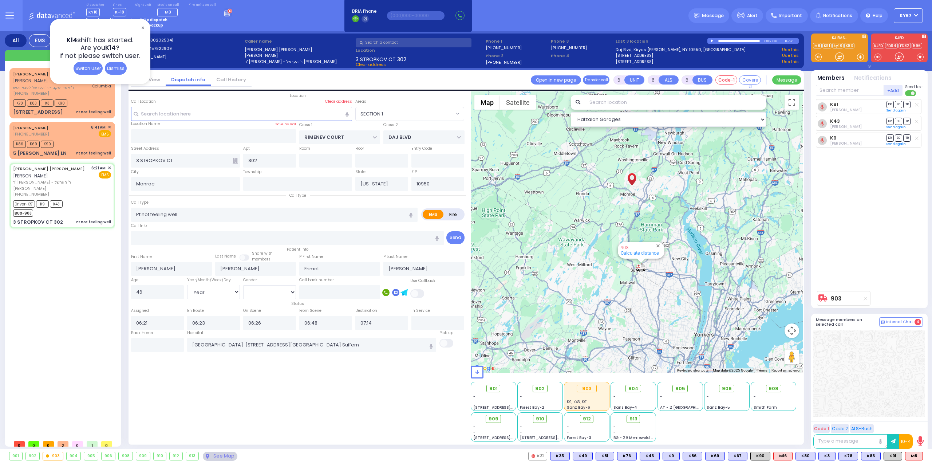
select select "Year"
select select "[DEMOGRAPHIC_DATA]"
select select "Hatzalah Garages"
select select "SECTION 1"
select select
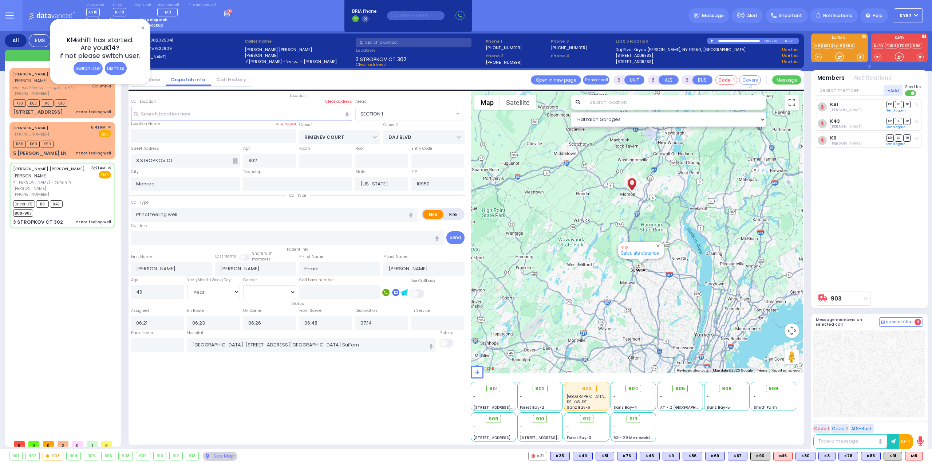
radio input "true"
select select "Year"
select select "[DEMOGRAPHIC_DATA]"
select select "Hatzalah Garages"
select select "SECTION 1"
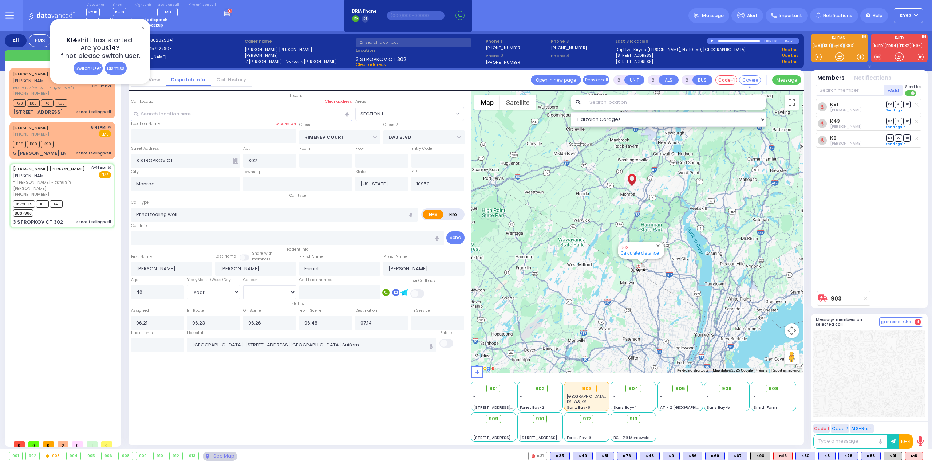
select select
radio input "true"
select select "Year"
select select "[DEMOGRAPHIC_DATA]"
select select "Hatzalah Garages"
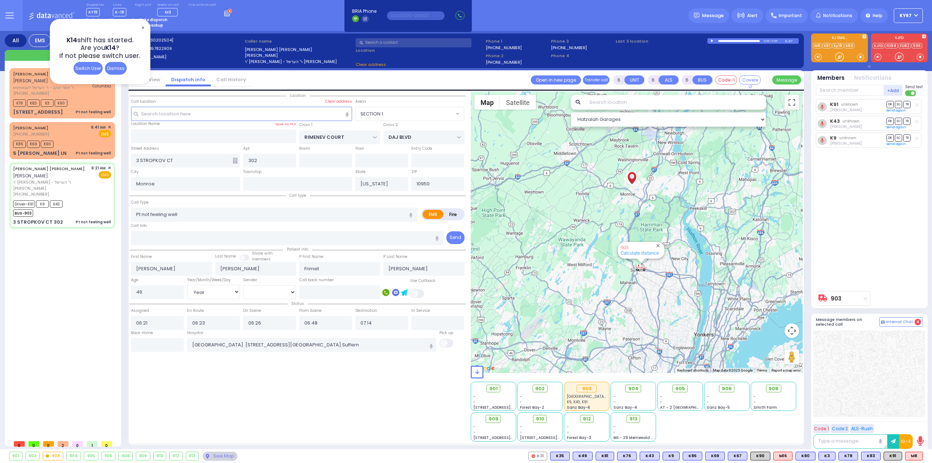
select select "SECTION 1"
select select
radio input "true"
select select "Year"
select select "[DEMOGRAPHIC_DATA]"
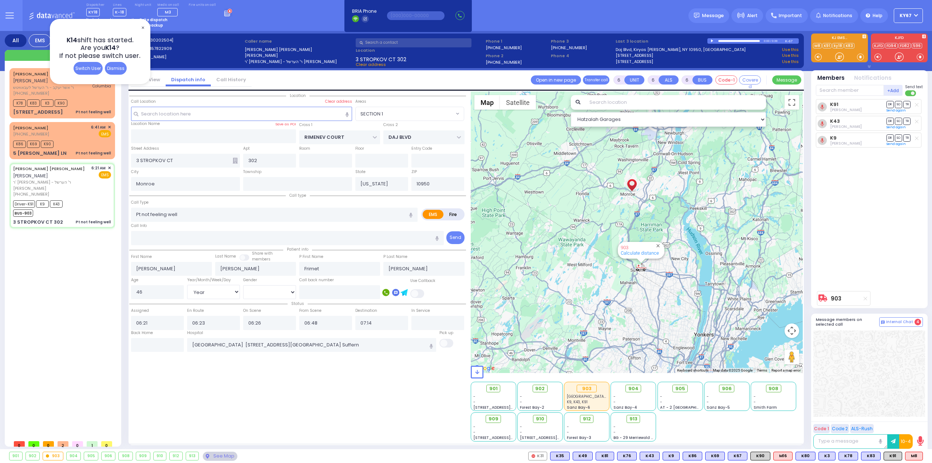
type input "07:22"
select select "Hatzalah Garages"
select select "SECTION 1"
select select
radio input "true"
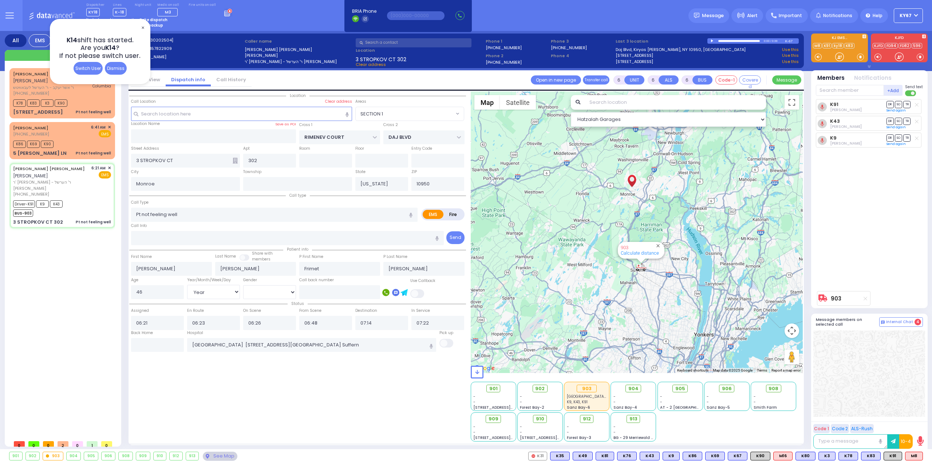
select select "Year"
select select "[DEMOGRAPHIC_DATA]"
select select "Hatzalah Garages"
select select
radio input "true"
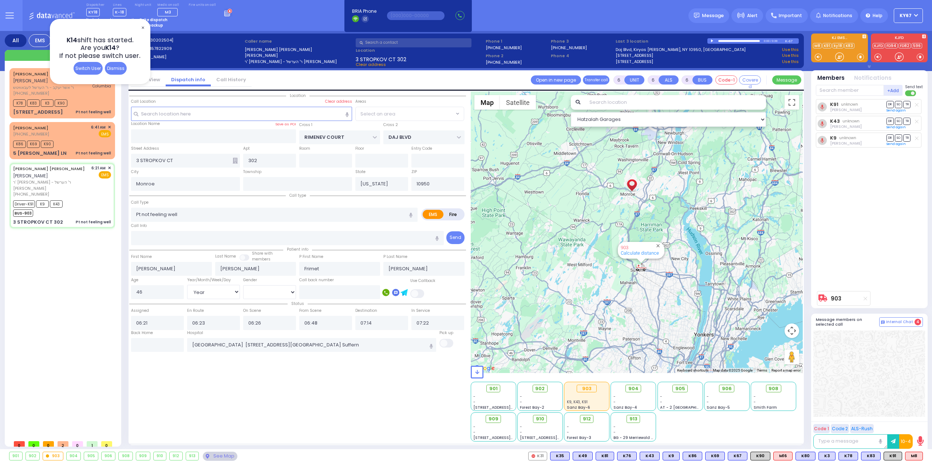
select select "Year"
select select "[DEMOGRAPHIC_DATA]"
select select "Hatzalah Garages"
select select "SECTION 1"
select select
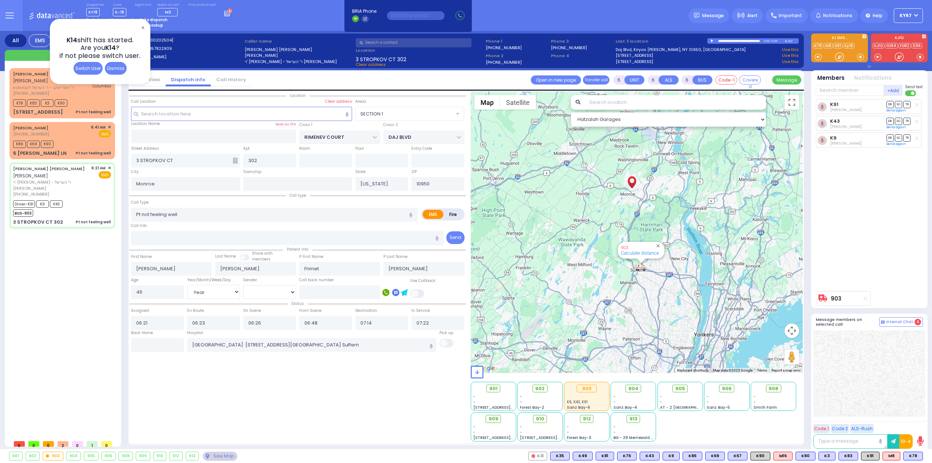
radio input "true"
select select "Year"
select select "[DEMOGRAPHIC_DATA]"
select select "Hatzalah Garages"
select select "SECTION 1"
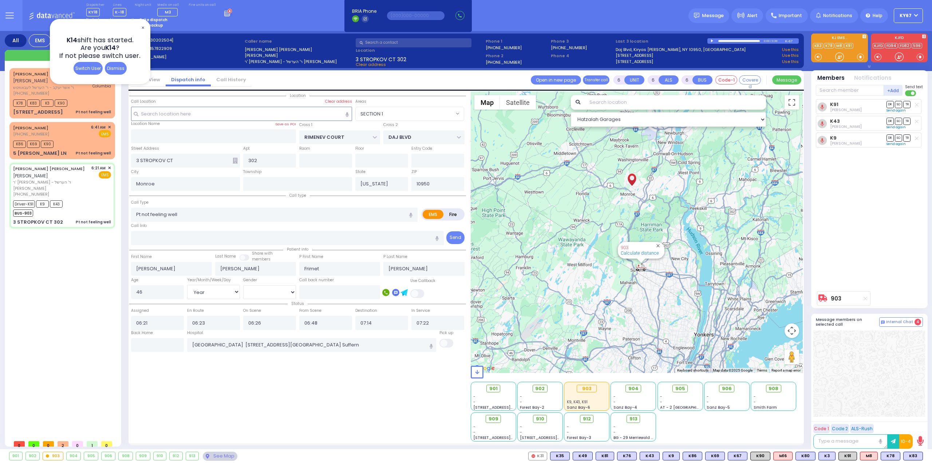
select select
radio input "true"
select select "Year"
select select "[DEMOGRAPHIC_DATA]"
select select "Hatzalah Garages"
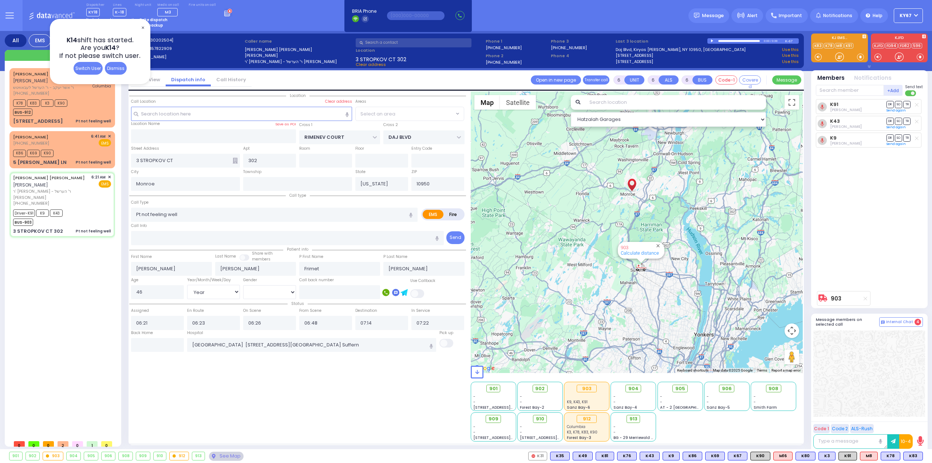
select select "SECTION 1"
